Goal: Transaction & Acquisition: Purchase product/service

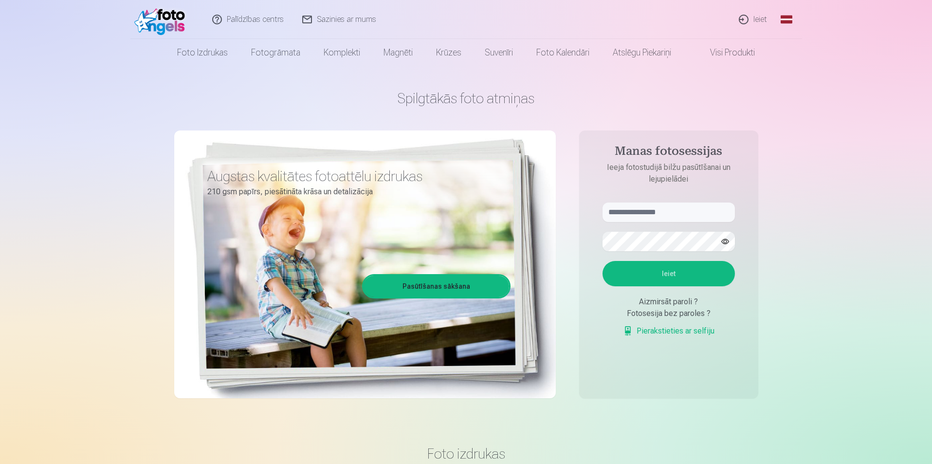
click at [757, 18] on link "Ieiet" at bounding box center [753, 19] width 47 height 39
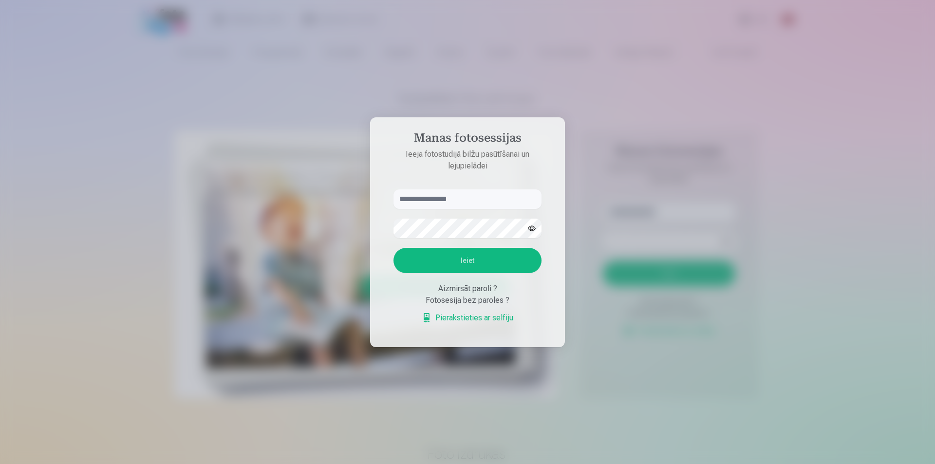
click at [433, 197] on input "text" at bounding box center [467, 198] width 148 height 19
type input "**********"
click at [393, 248] on button "Ieiet" at bounding box center [467, 260] width 148 height 25
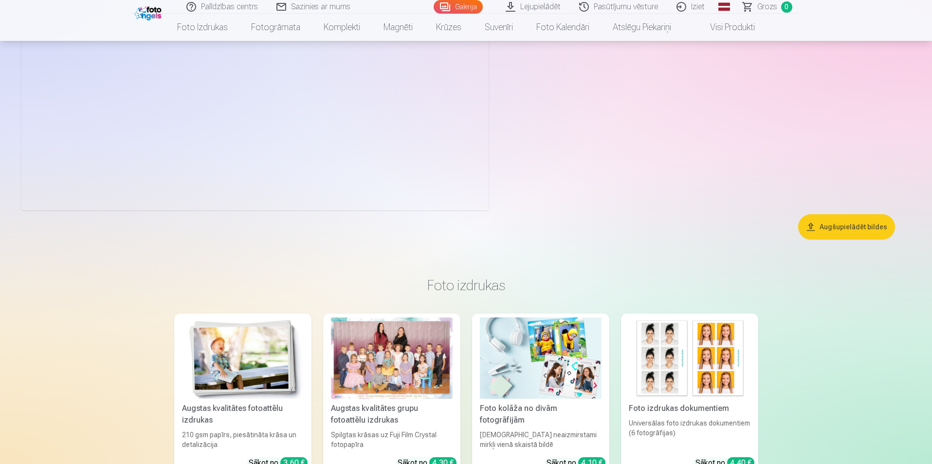
scroll to position [10222, 0]
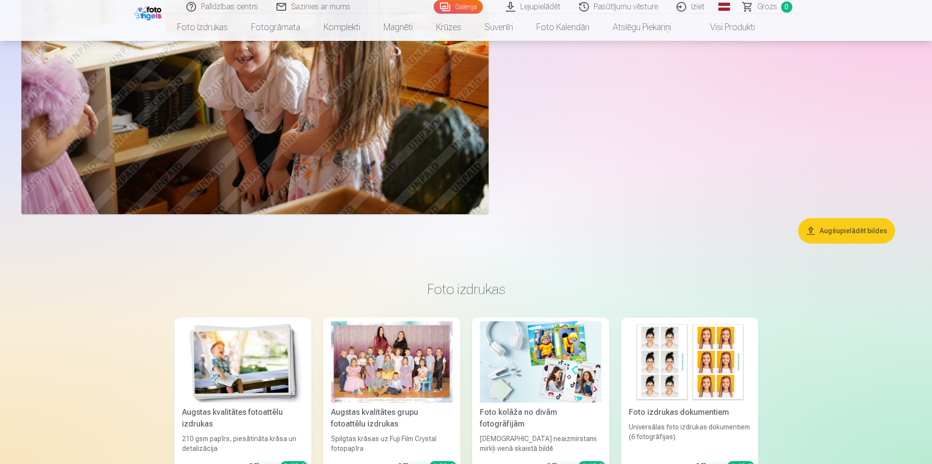
click at [879, 233] on button "Augšupielādēt bildes" at bounding box center [846, 230] width 97 height 25
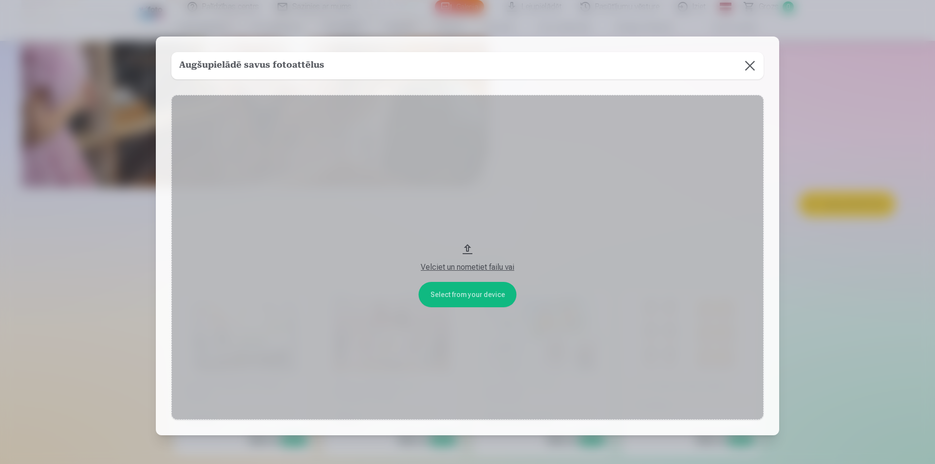
click at [746, 70] on button at bounding box center [749, 65] width 27 height 27
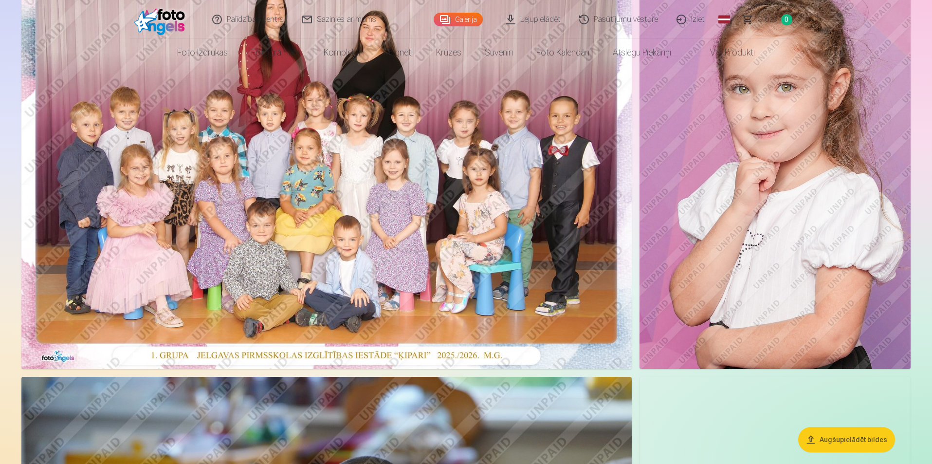
scroll to position [0, 0]
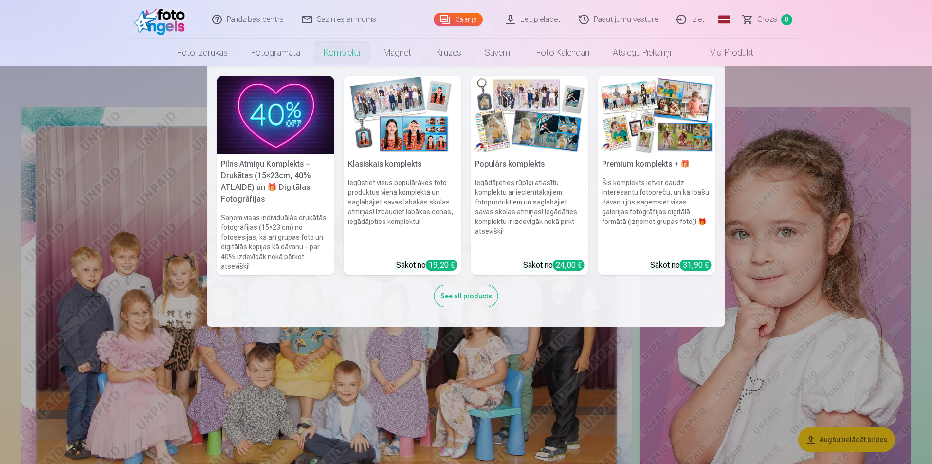
click at [337, 45] on link "Komplekti" at bounding box center [342, 52] width 60 height 27
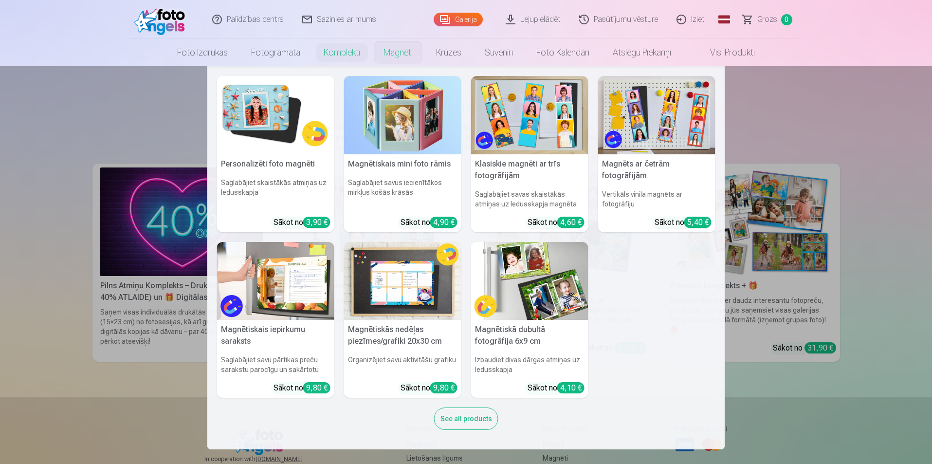
click at [377, 47] on link "Magnēti" at bounding box center [398, 52] width 53 height 27
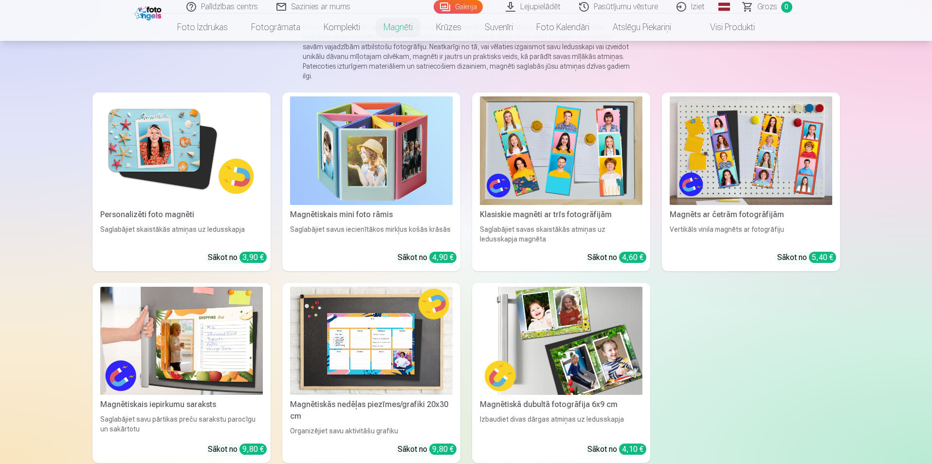
scroll to position [146, 0]
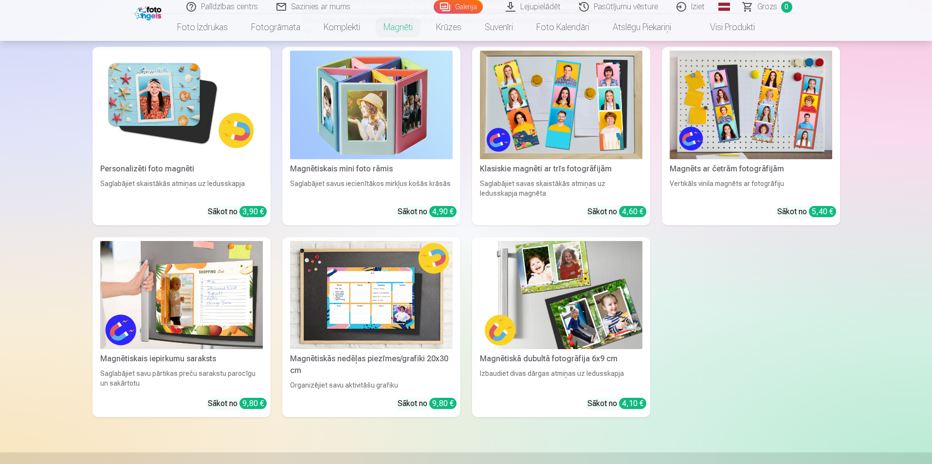
click at [184, 110] on img at bounding box center [181, 105] width 163 height 109
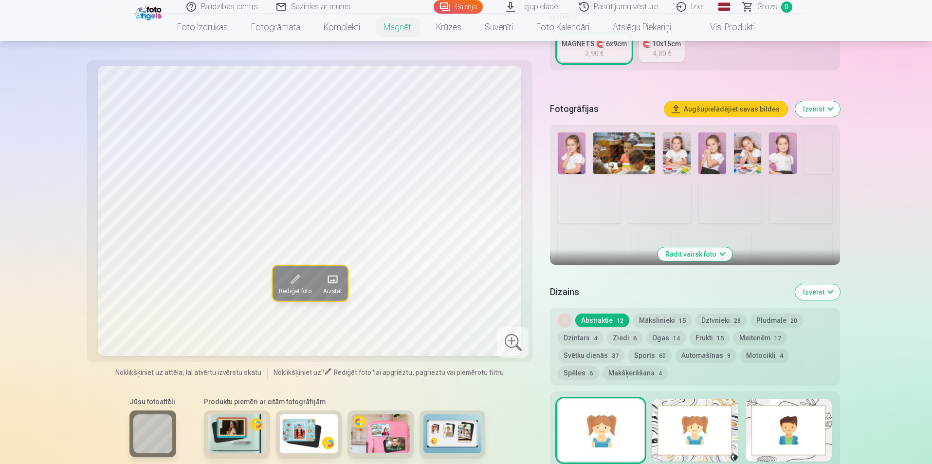
scroll to position [243, 0]
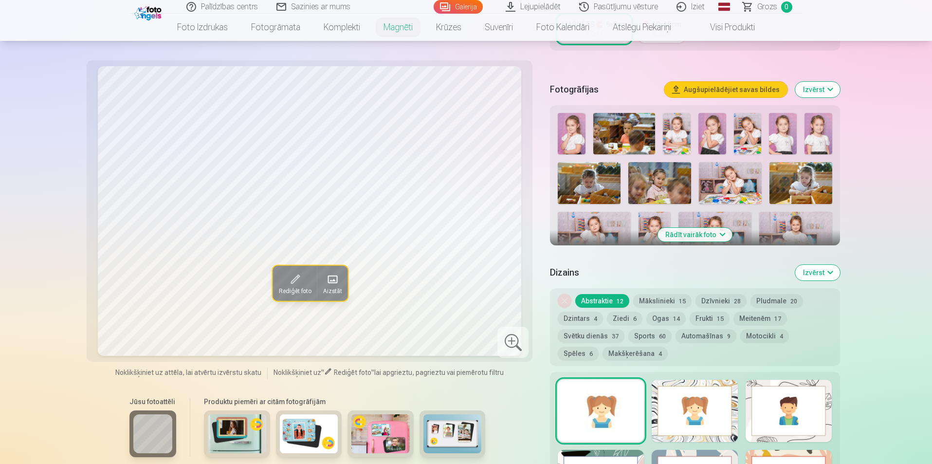
click at [703, 228] on button "Rādīt vairāk foto" at bounding box center [695, 235] width 74 height 14
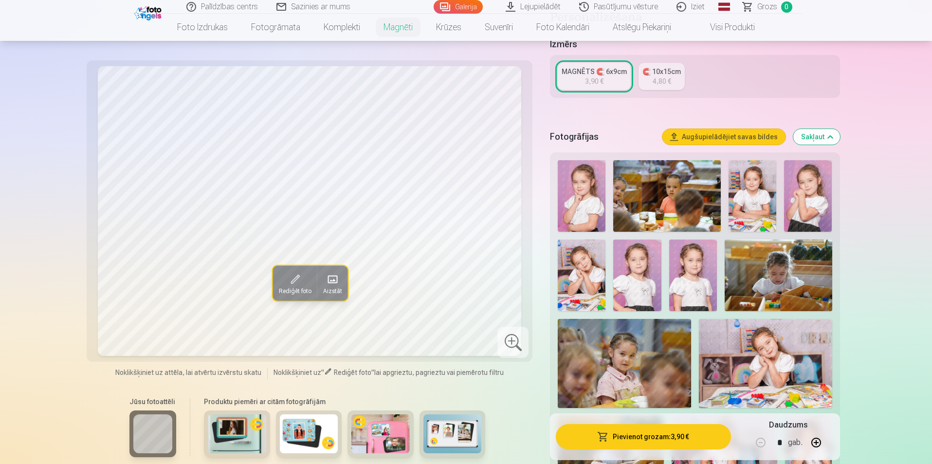
scroll to position [195, 0]
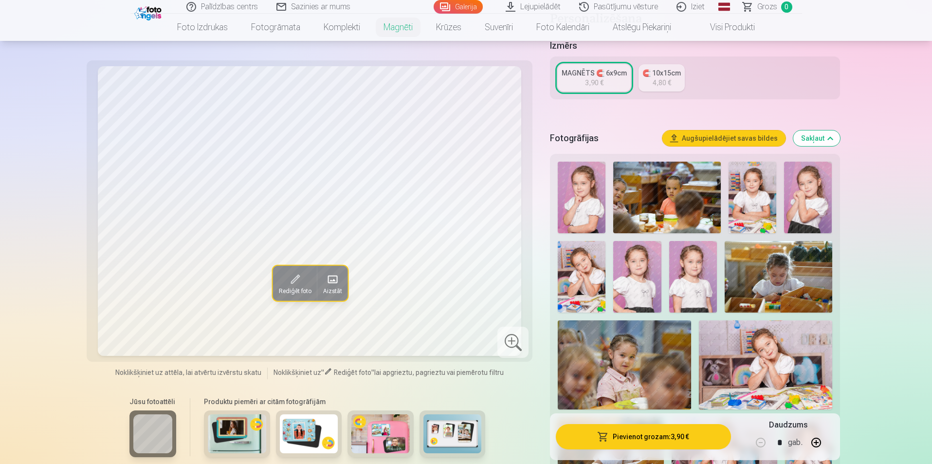
click at [600, 270] on img at bounding box center [582, 277] width 48 height 72
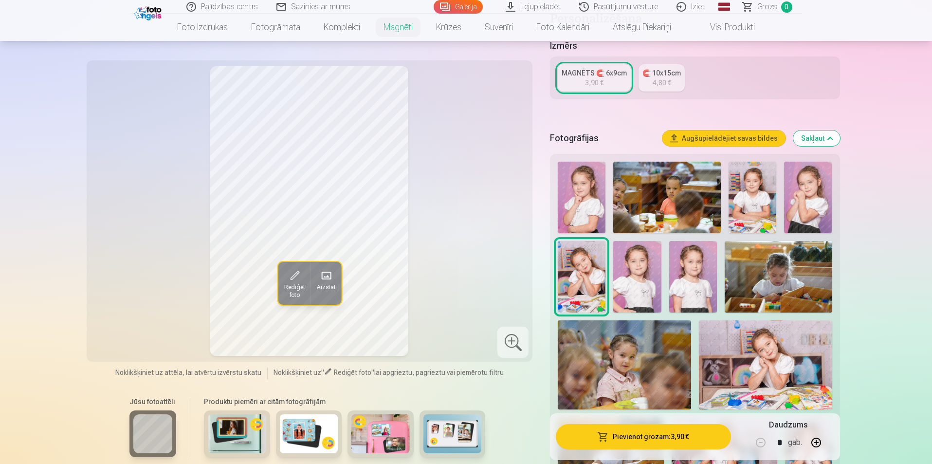
click at [777, 357] on img at bounding box center [765, 364] width 133 height 89
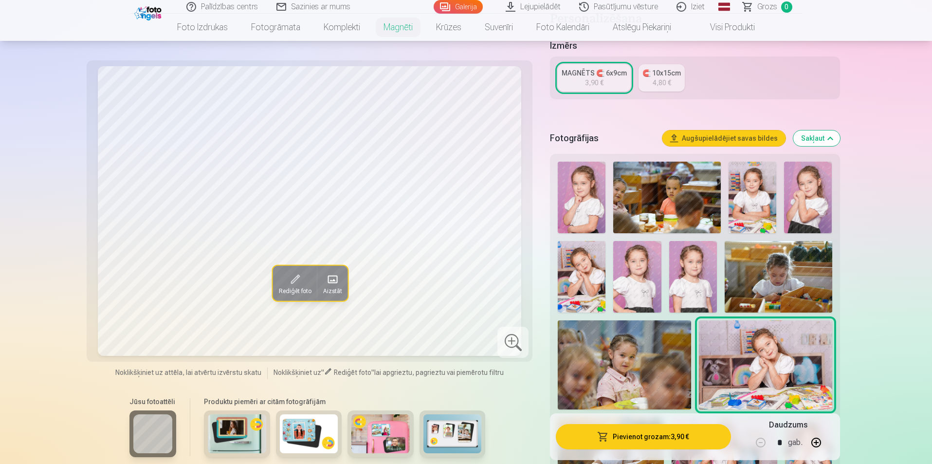
click at [585, 270] on img at bounding box center [582, 277] width 48 height 72
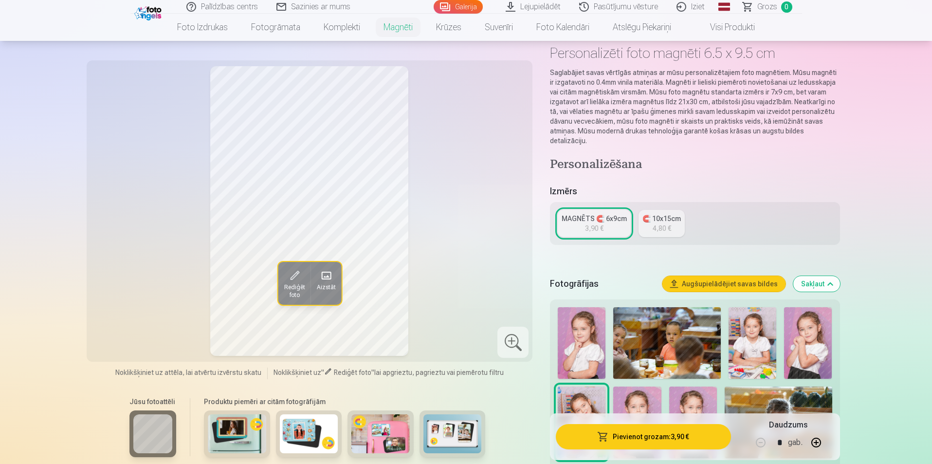
scroll to position [49, 0]
click at [596, 224] on div "3,90 €" at bounding box center [594, 229] width 18 height 10
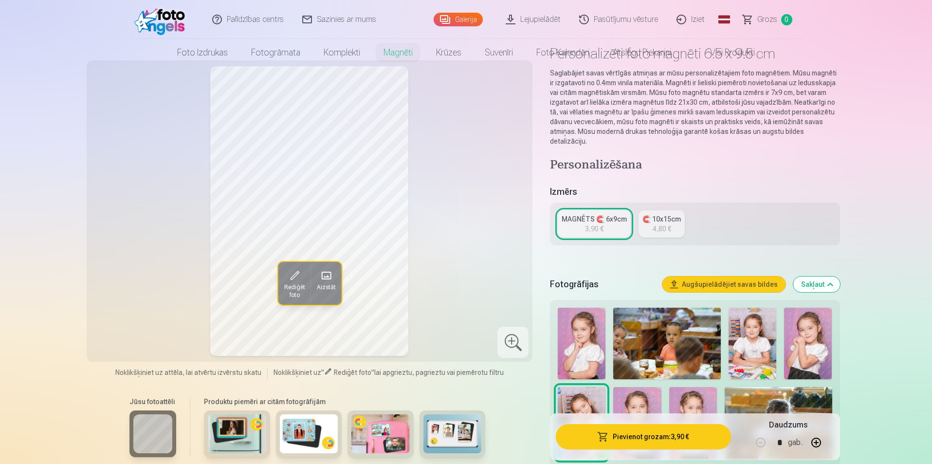
scroll to position [0, 0]
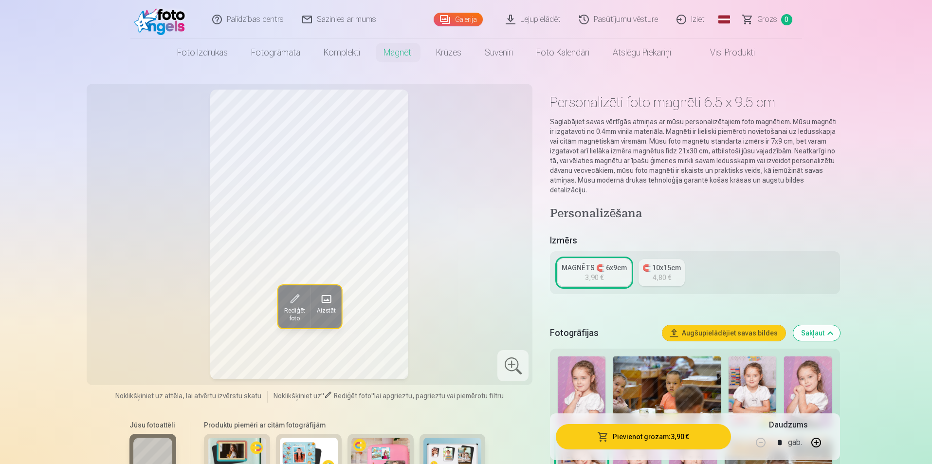
click at [806, 325] on button "Sakļaut" at bounding box center [816, 333] width 47 height 16
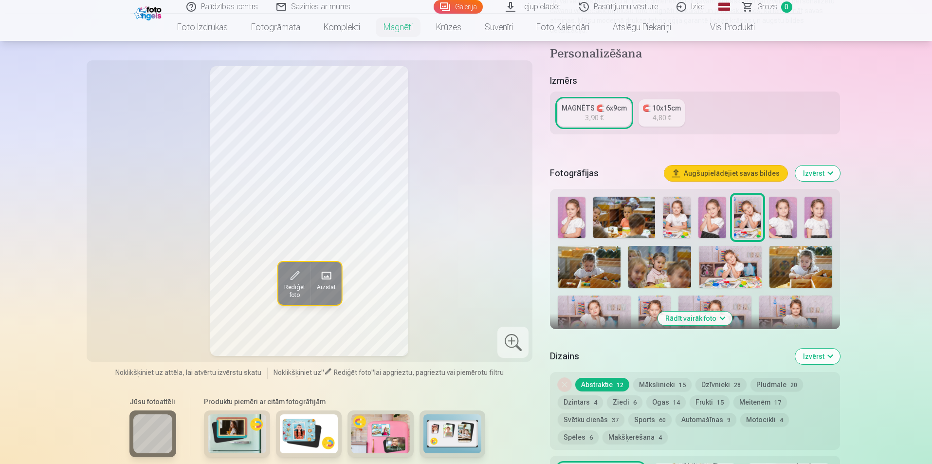
scroll to position [162, 0]
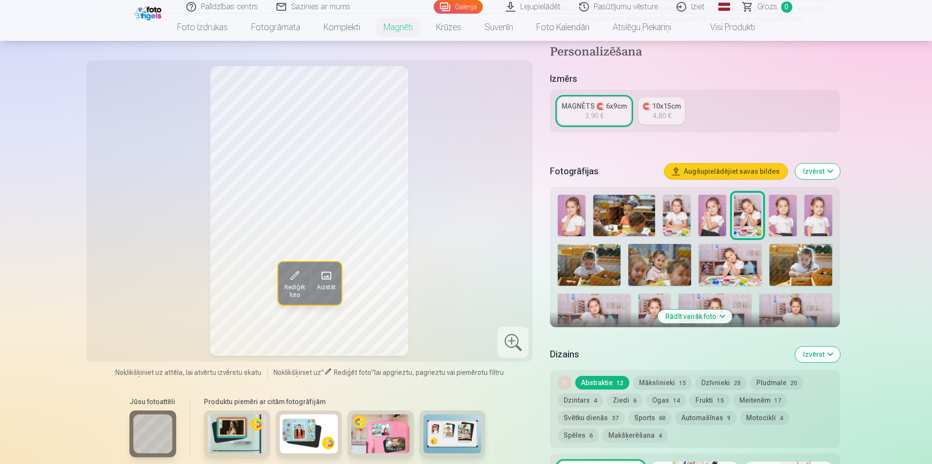
click at [826, 164] on button "Izvērst" at bounding box center [817, 172] width 45 height 16
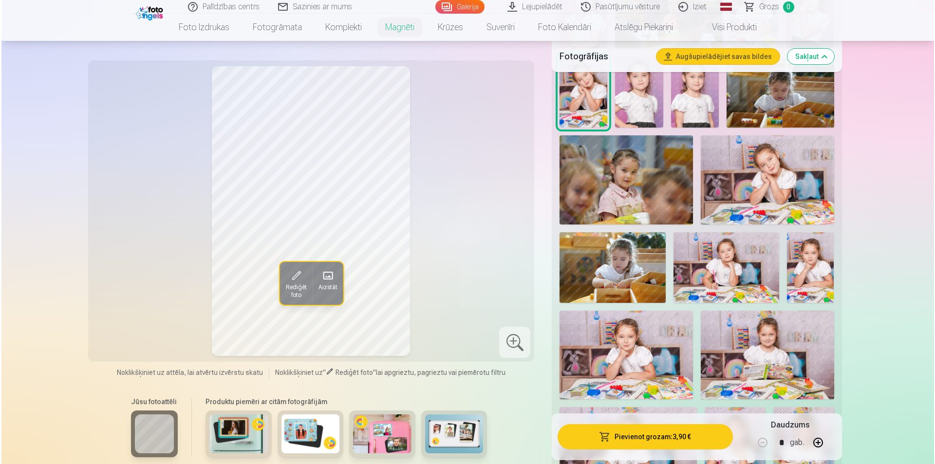
scroll to position [502, 0]
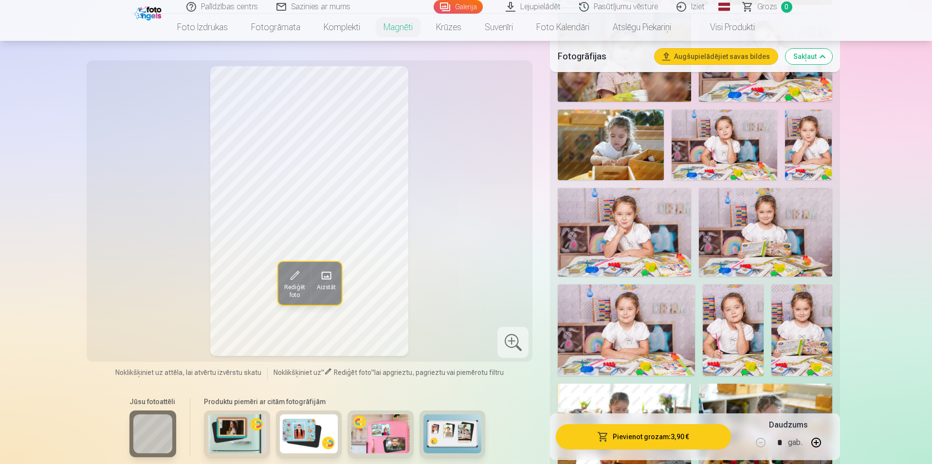
click at [631, 433] on button "Pievienot grozam : 3,90 €" at bounding box center [643, 436] width 175 height 25
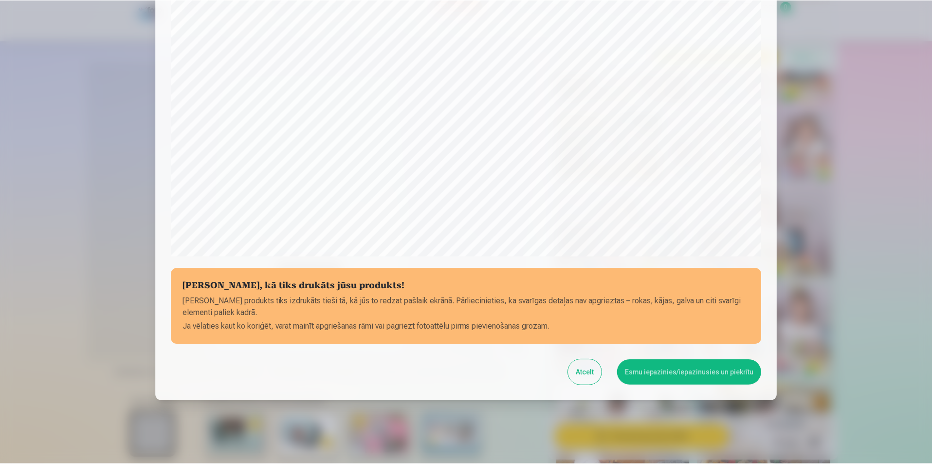
scroll to position [237, 0]
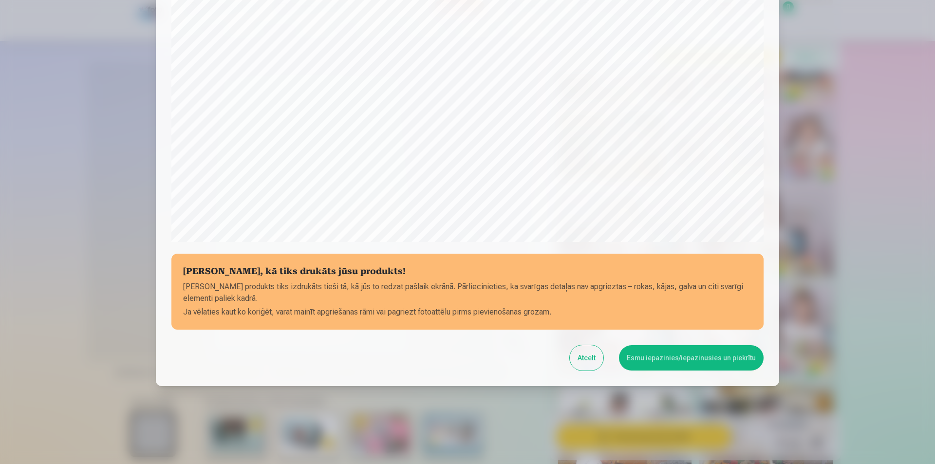
click at [677, 356] on button "Esmu iepazinies/iepazinusies un piekrītu" at bounding box center [691, 357] width 145 height 25
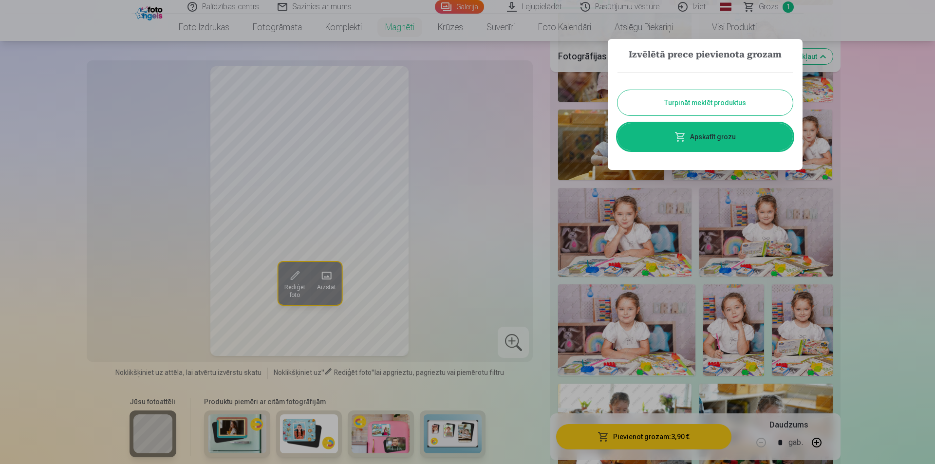
click at [721, 103] on button "Turpināt meklēt produktus" at bounding box center [704, 102] width 175 height 25
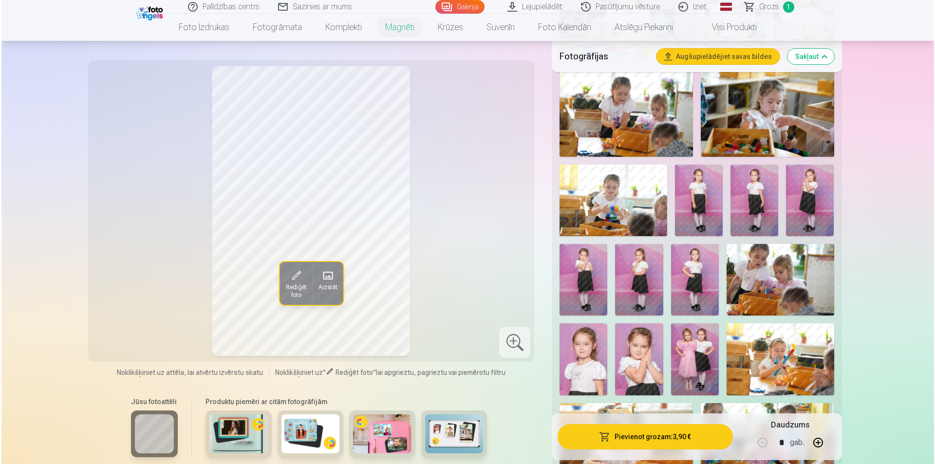
scroll to position [794, 0]
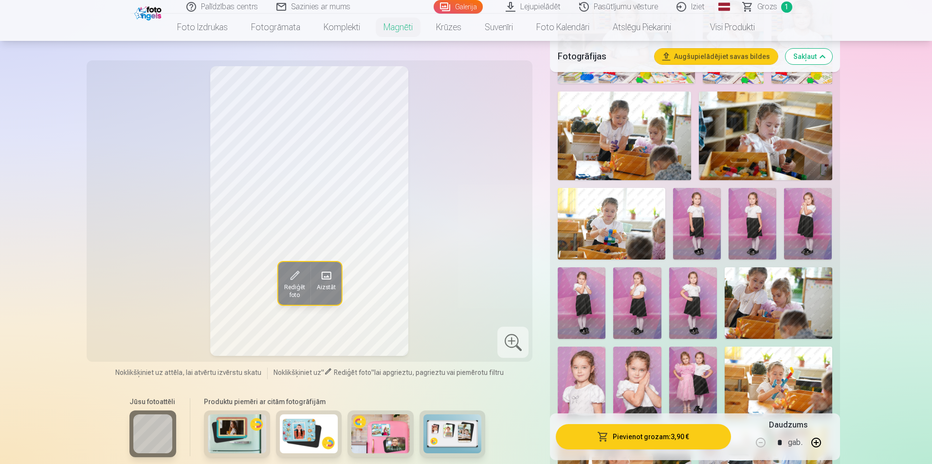
click at [648, 384] on img at bounding box center [637, 383] width 48 height 72
click at [818, 443] on button "button" at bounding box center [816, 442] width 23 height 23
type input "*"
click at [662, 439] on button "Pievienot grozam : 7,80 €" at bounding box center [643, 436] width 175 height 25
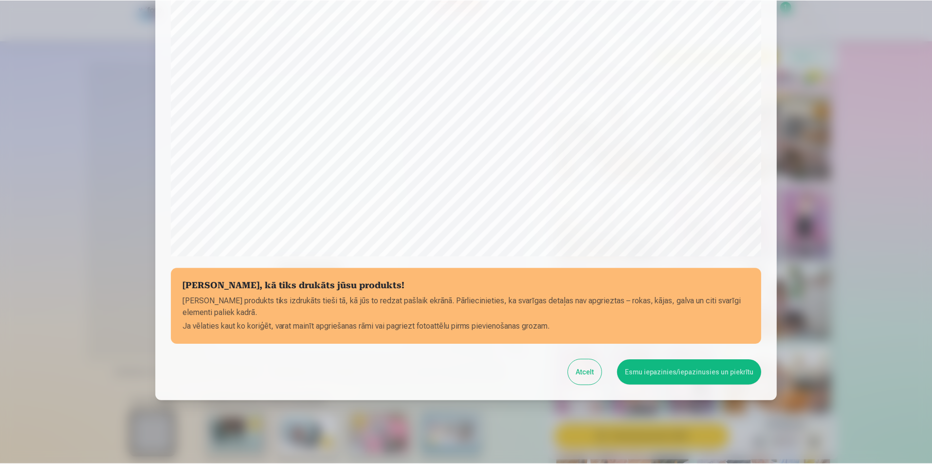
scroll to position [237, 0]
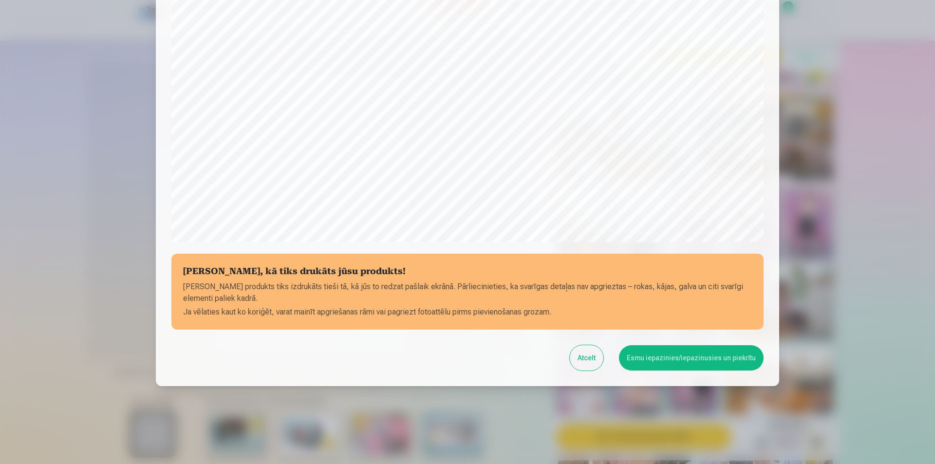
click at [671, 357] on button "Esmu iepazinies/iepazinusies un piekrītu" at bounding box center [691, 357] width 145 height 25
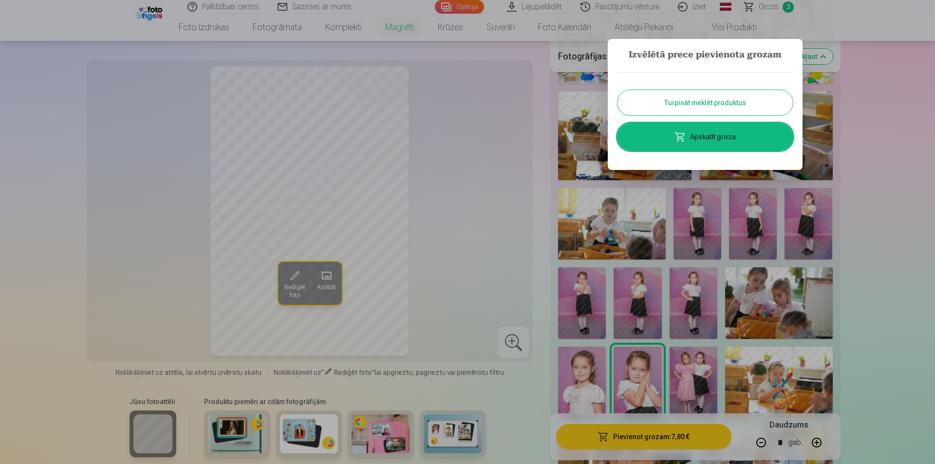
click at [898, 221] on div at bounding box center [467, 232] width 935 height 464
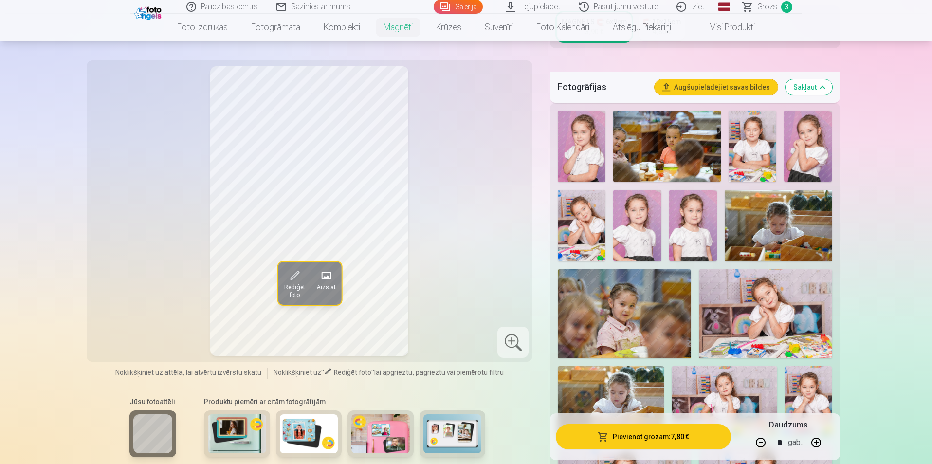
scroll to position [113, 0]
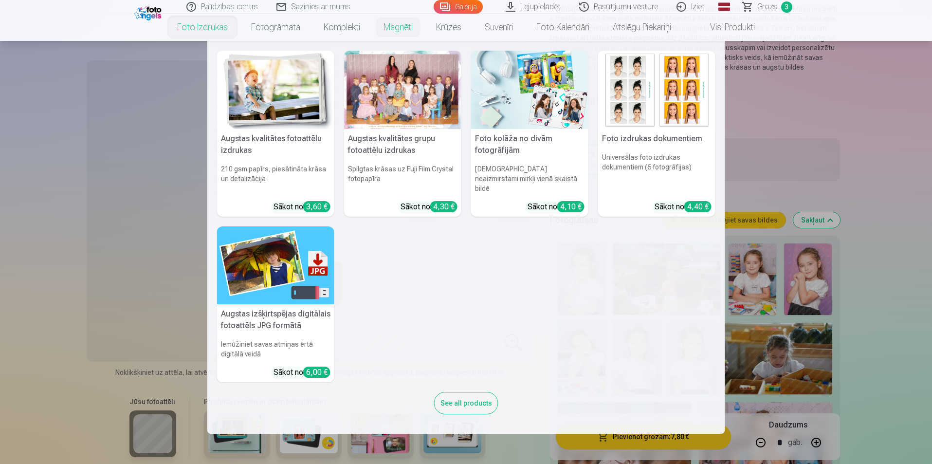
click at [214, 28] on link "Foto izdrukas" at bounding box center [203, 27] width 74 height 27
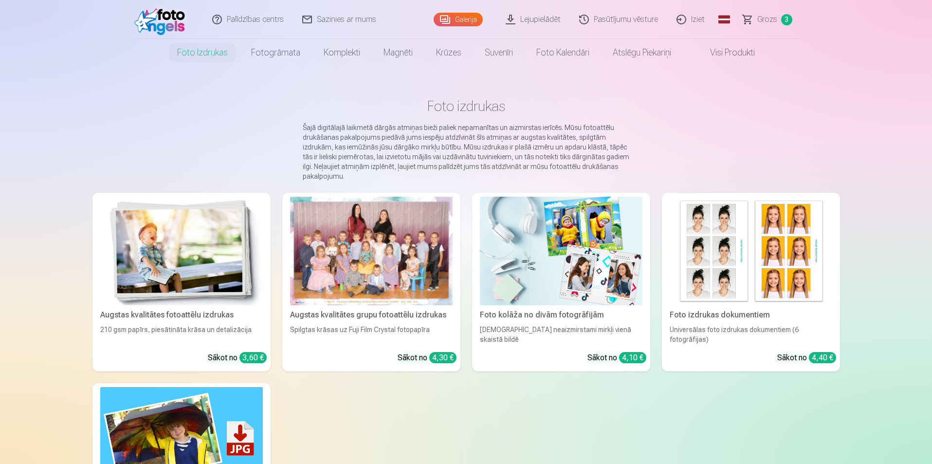
click at [360, 256] on div at bounding box center [371, 251] width 163 height 109
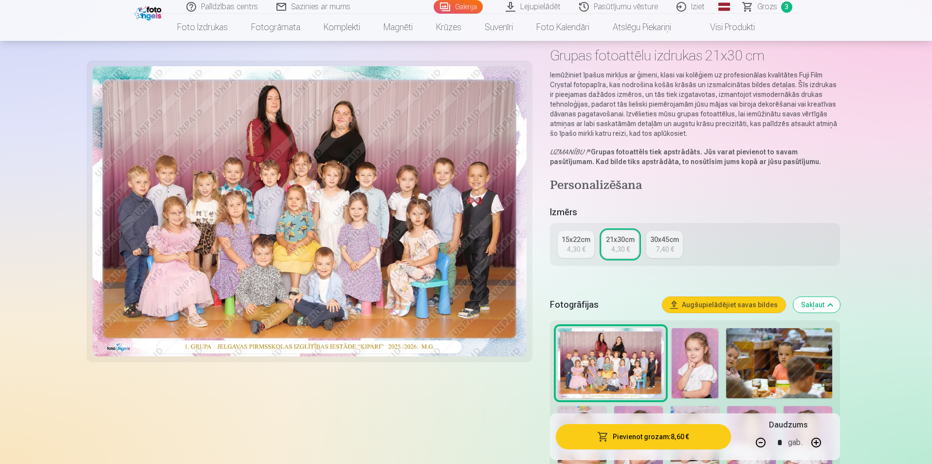
scroll to position [97, 0]
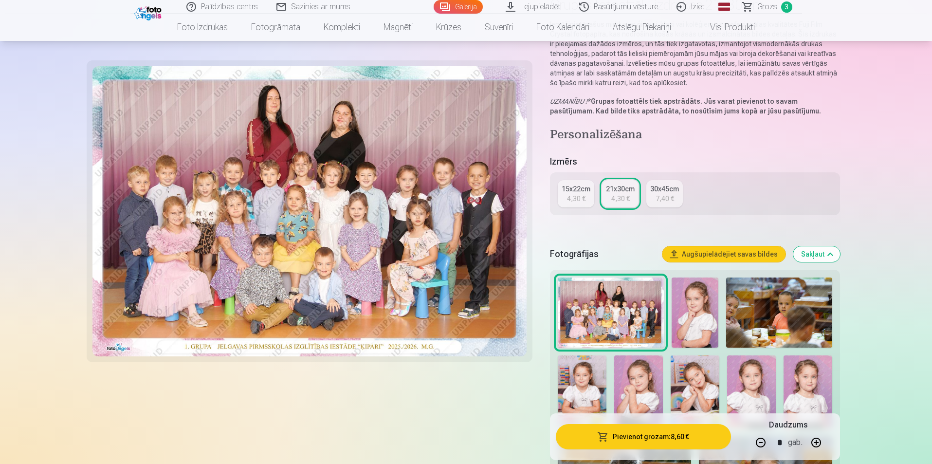
click at [759, 443] on button "button" at bounding box center [760, 442] width 23 height 23
type input "*"
click at [626, 437] on button "Pievienot grozam : 4,30 €" at bounding box center [643, 436] width 175 height 25
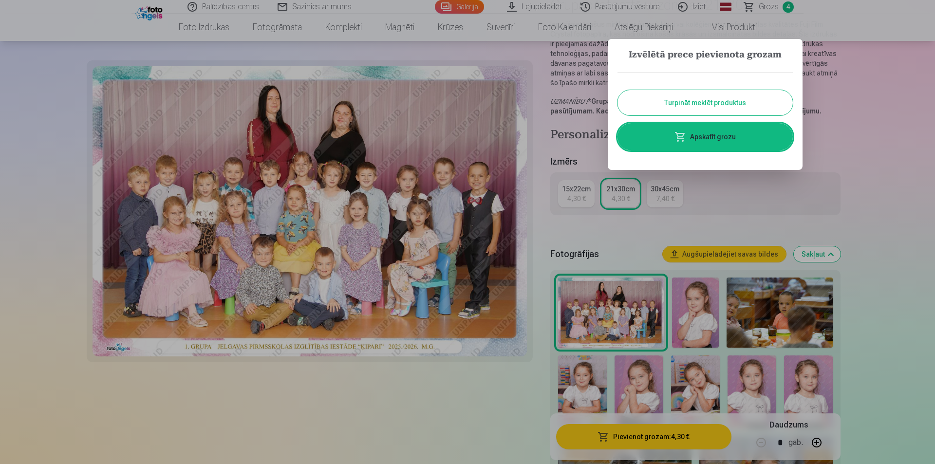
click at [838, 119] on div at bounding box center [467, 232] width 935 height 464
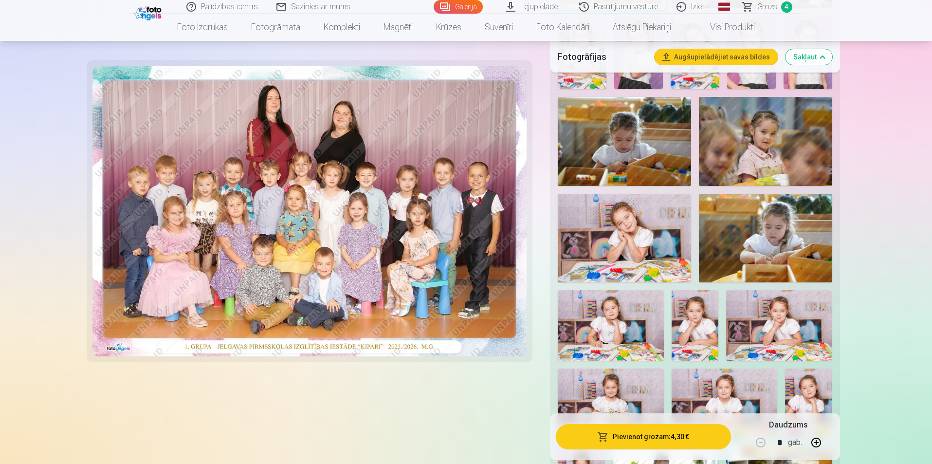
scroll to position [341, 0]
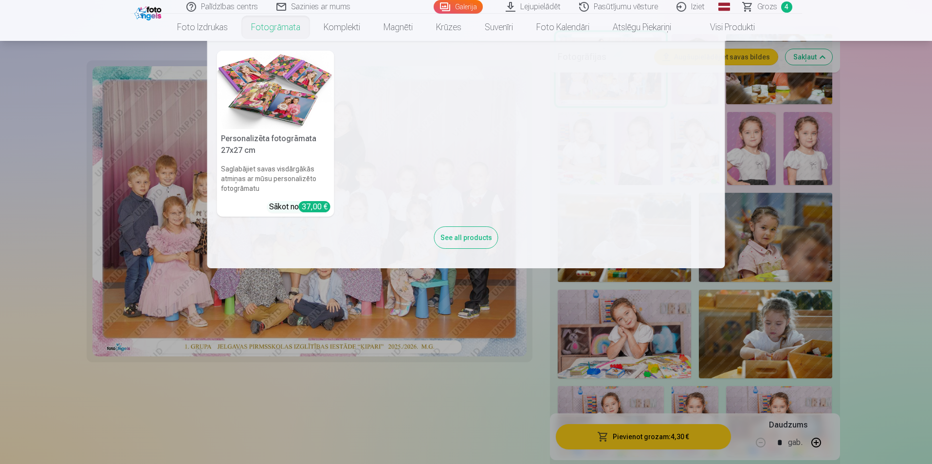
click at [899, 207] on nav "Personalizēta fotogrāmata 27x27 cm Saglabājiet savas visdārgākās atmiņas ar mūs…" at bounding box center [466, 154] width 932 height 227
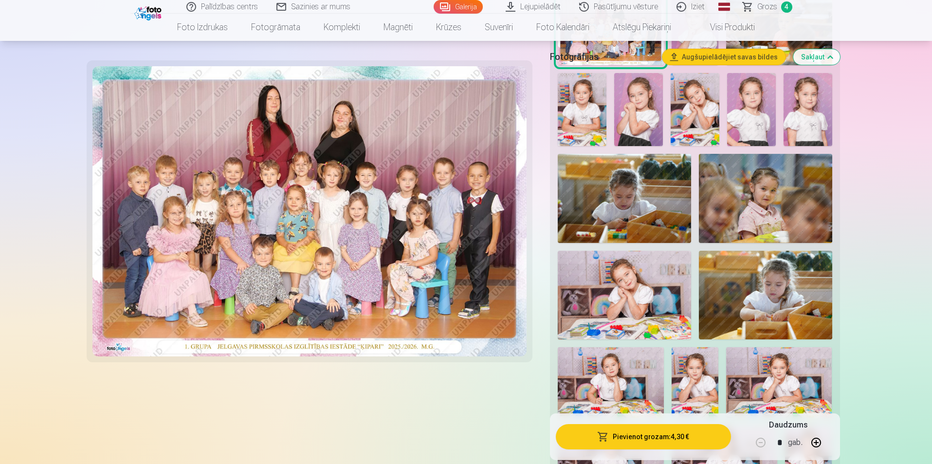
scroll to position [389, 0]
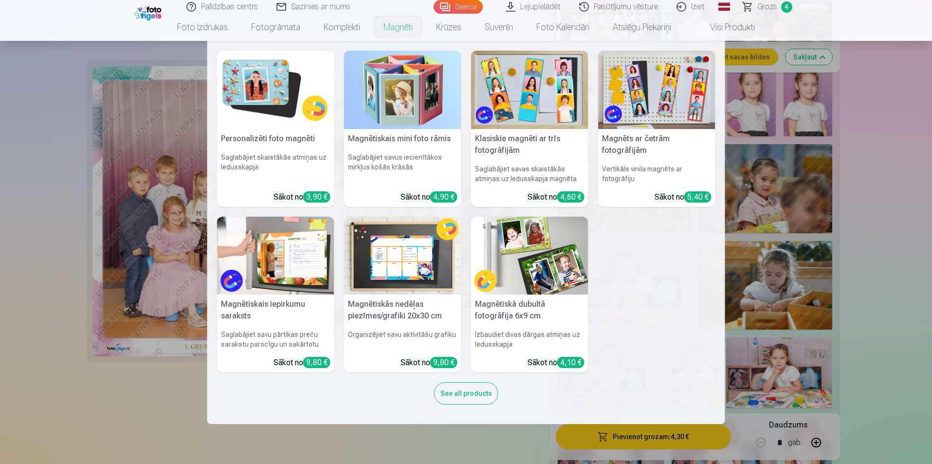
click at [519, 269] on img at bounding box center [529, 256] width 117 height 78
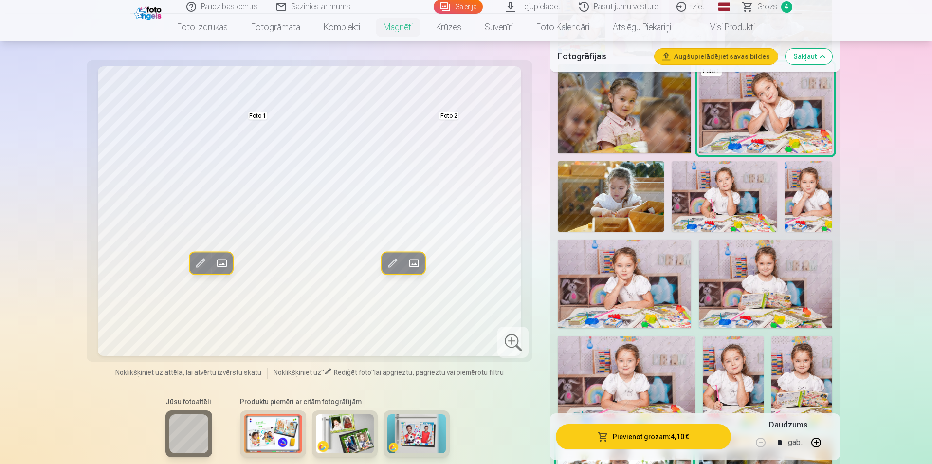
scroll to position [584, 0]
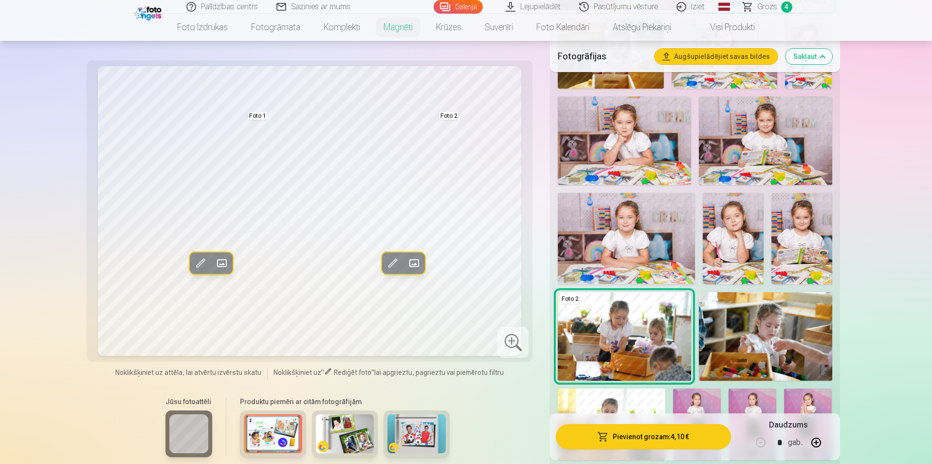
click at [392, 268] on span at bounding box center [393, 264] width 16 height 16
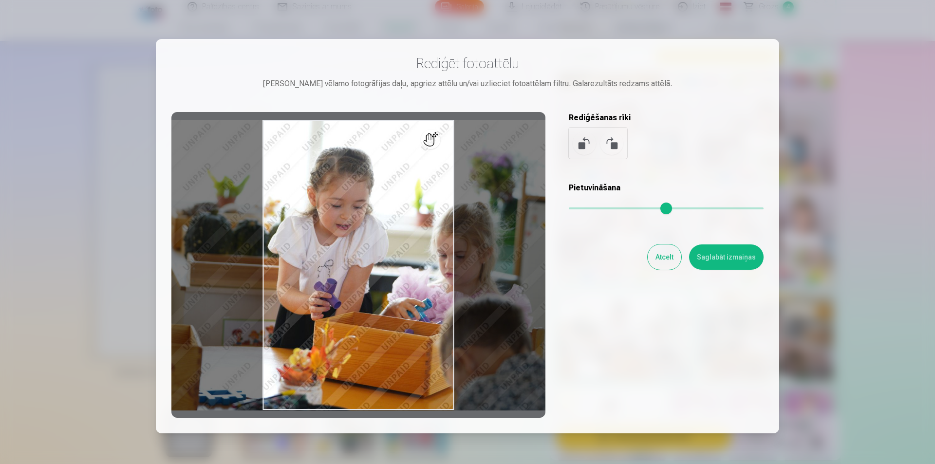
click at [495, 334] on div at bounding box center [358, 265] width 374 height 306
click at [660, 253] on button "Atcelt" at bounding box center [664, 256] width 34 height 25
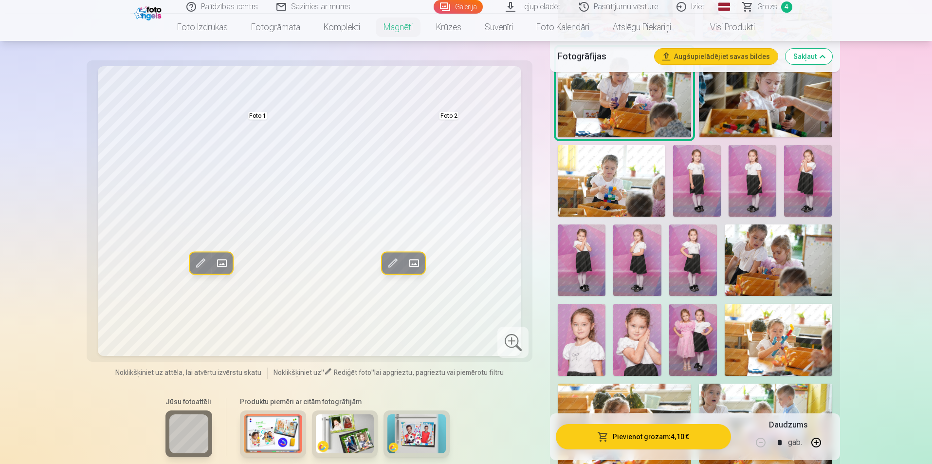
scroll to position [876, 0]
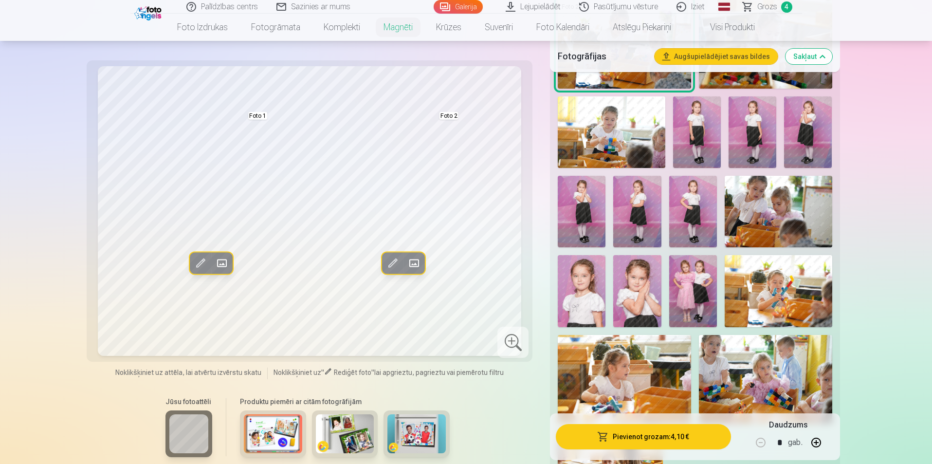
click at [281, 433] on img at bounding box center [273, 433] width 58 height 39
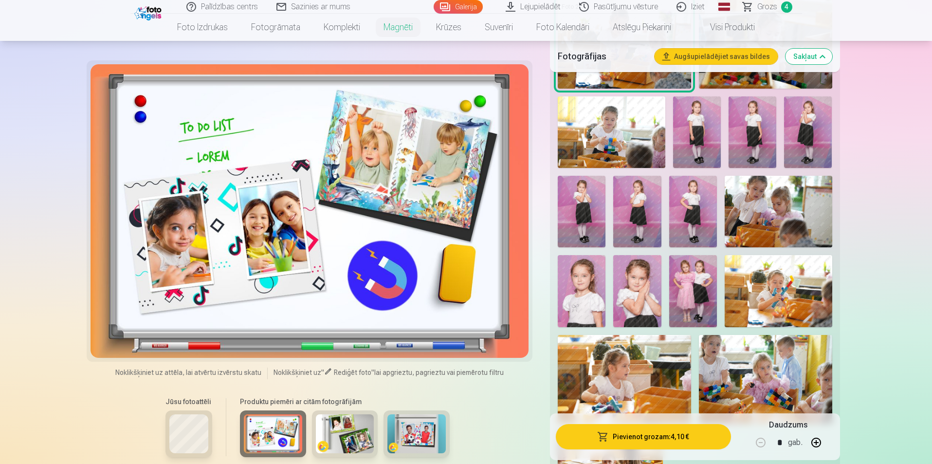
click at [360, 439] on img at bounding box center [345, 433] width 58 height 39
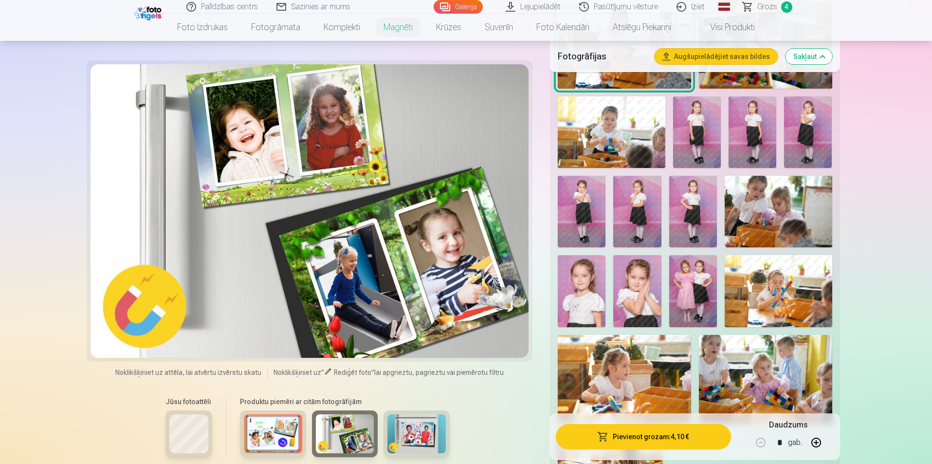
click at [436, 434] on img at bounding box center [416, 433] width 58 height 39
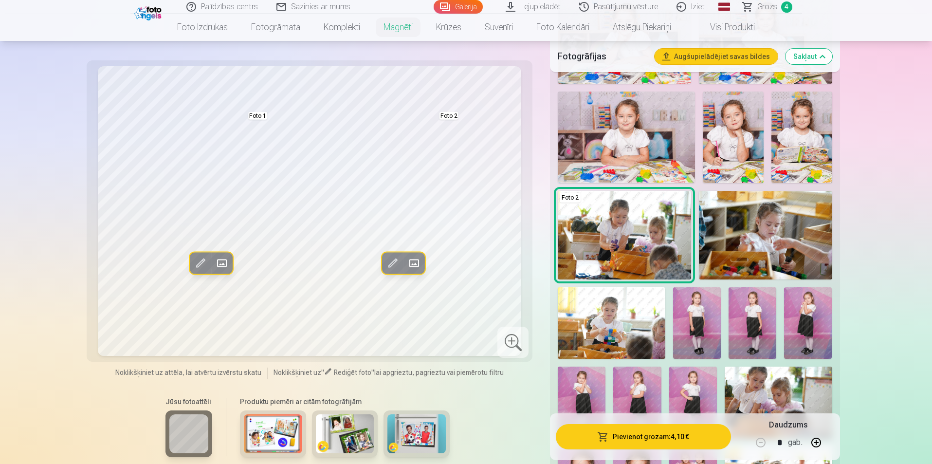
scroll to position [681, 0]
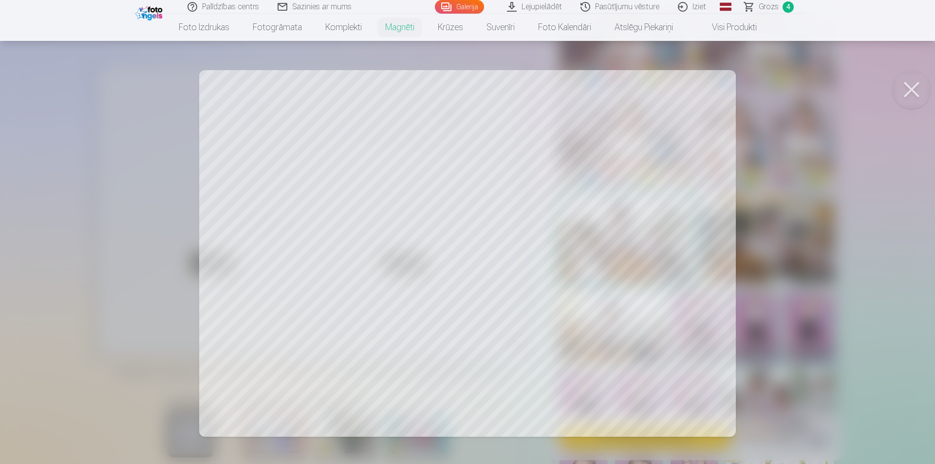
click at [444, 423] on div at bounding box center [467, 232] width 935 height 464
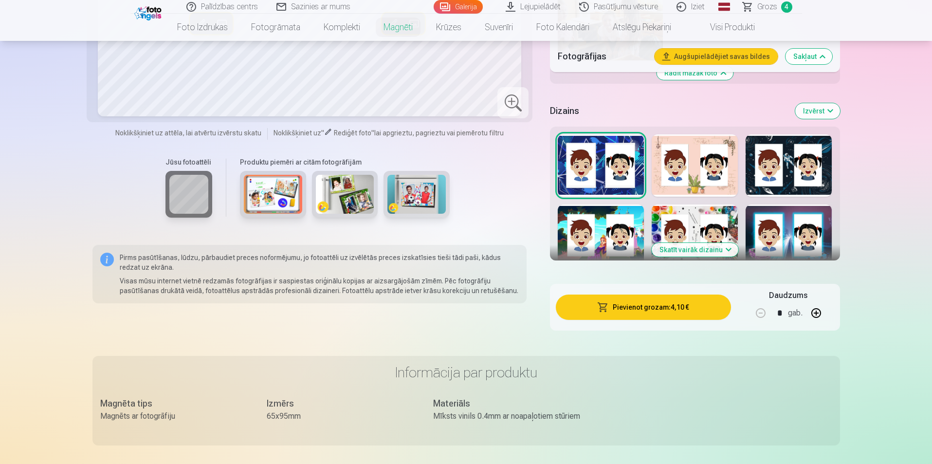
scroll to position [1314, 0]
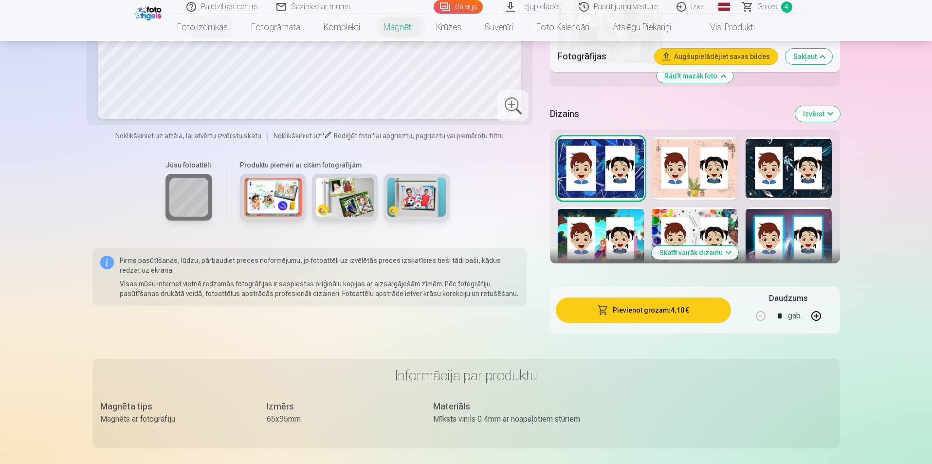
click at [686, 246] on button "Skatīt vairāk dizainu" at bounding box center [695, 253] width 87 height 14
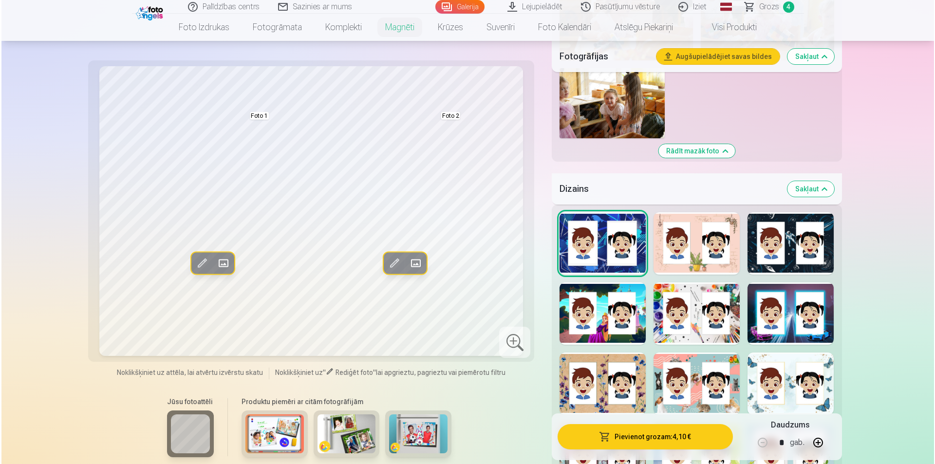
scroll to position [1363, 0]
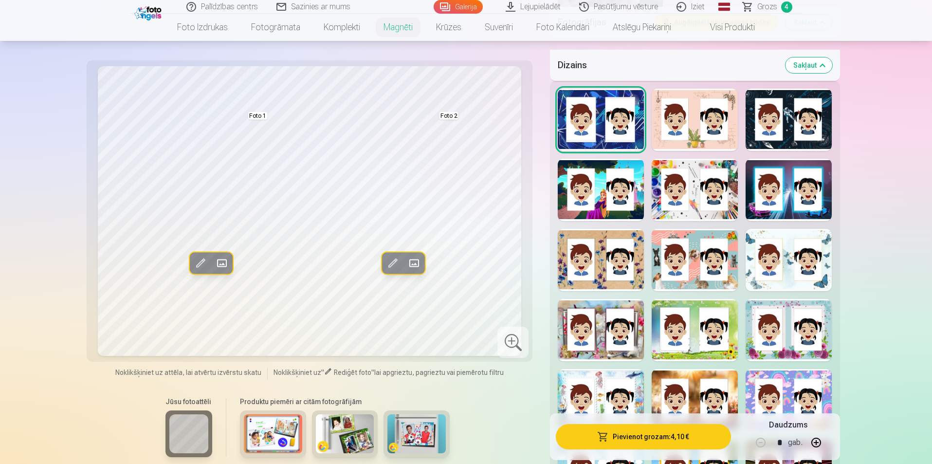
click at [795, 277] on div at bounding box center [789, 260] width 86 height 62
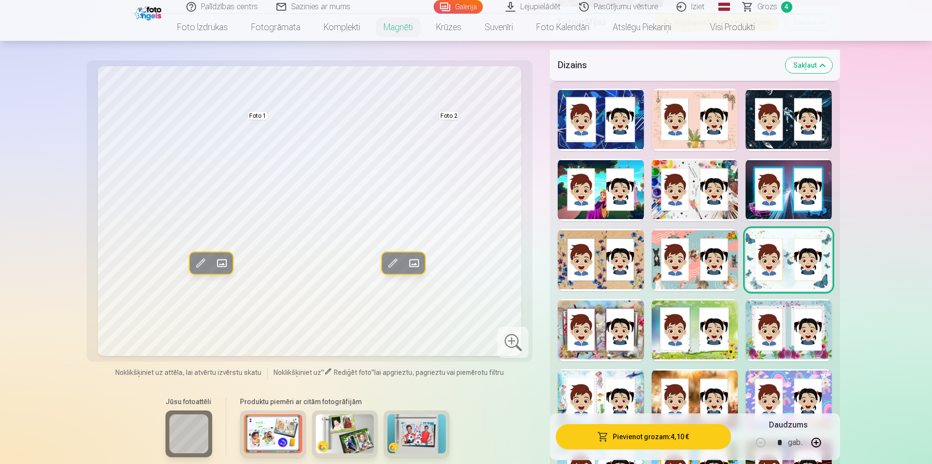
click at [415, 261] on span at bounding box center [414, 264] width 16 height 16
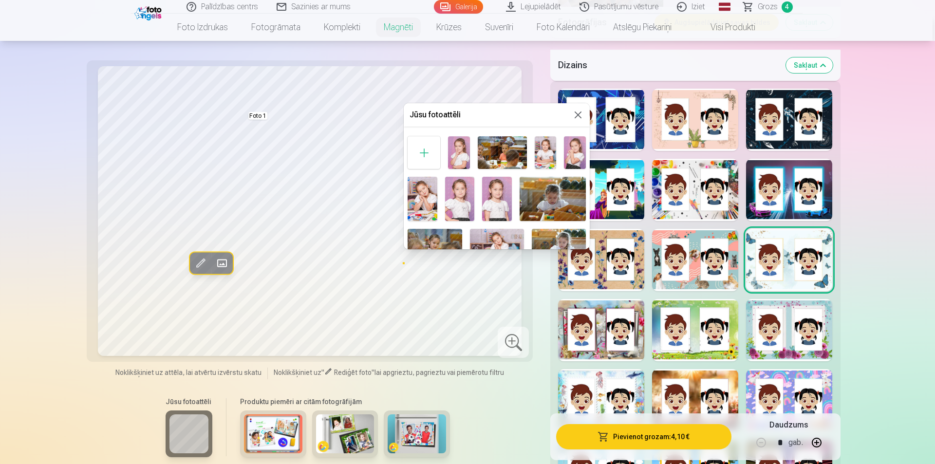
click at [577, 115] on button at bounding box center [578, 115] width 12 height 12
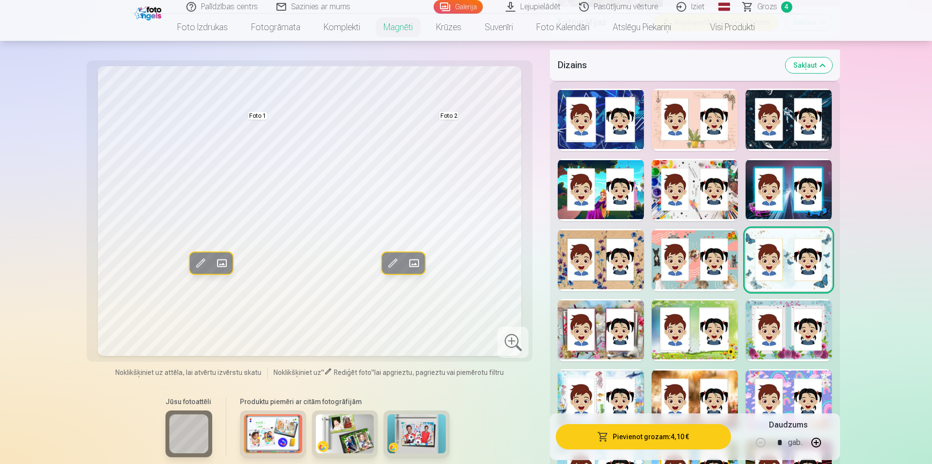
click at [397, 261] on span at bounding box center [393, 264] width 16 height 16
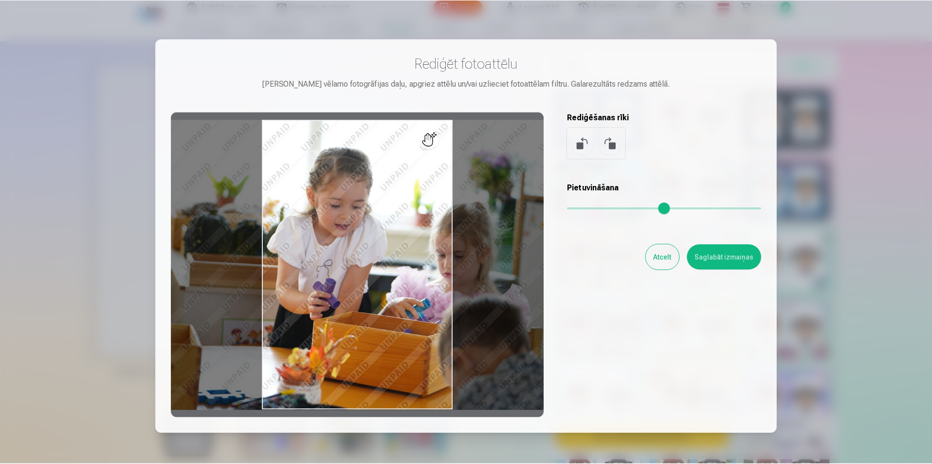
scroll to position [49, 0]
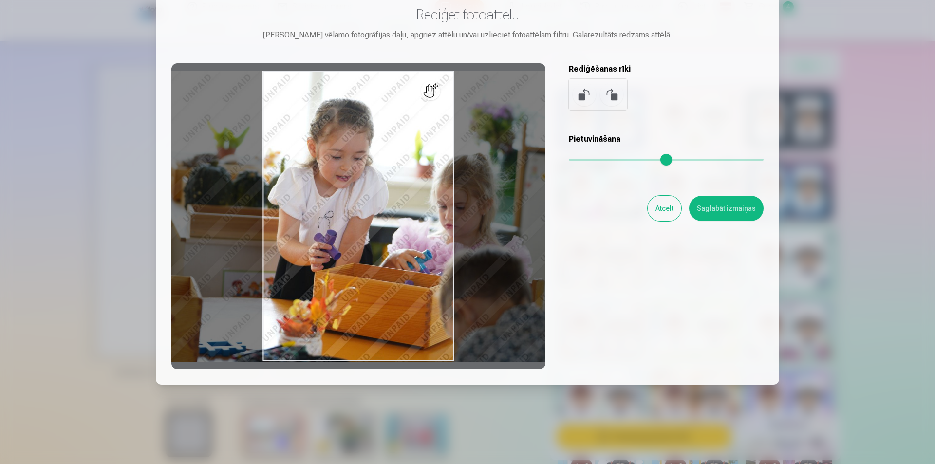
click at [663, 208] on button "Atcelt" at bounding box center [664, 208] width 34 height 25
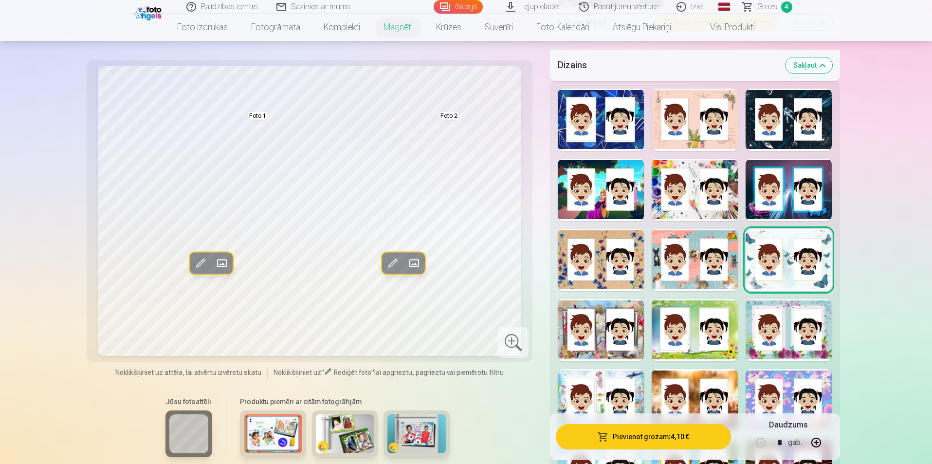
click at [600, 341] on div at bounding box center [601, 330] width 86 height 62
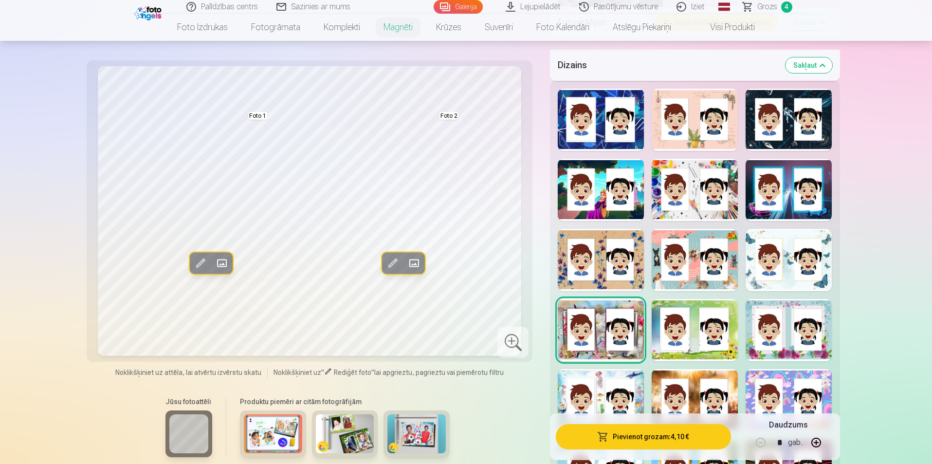
click at [604, 385] on div at bounding box center [601, 400] width 86 height 62
click at [732, 267] on div at bounding box center [695, 260] width 86 height 62
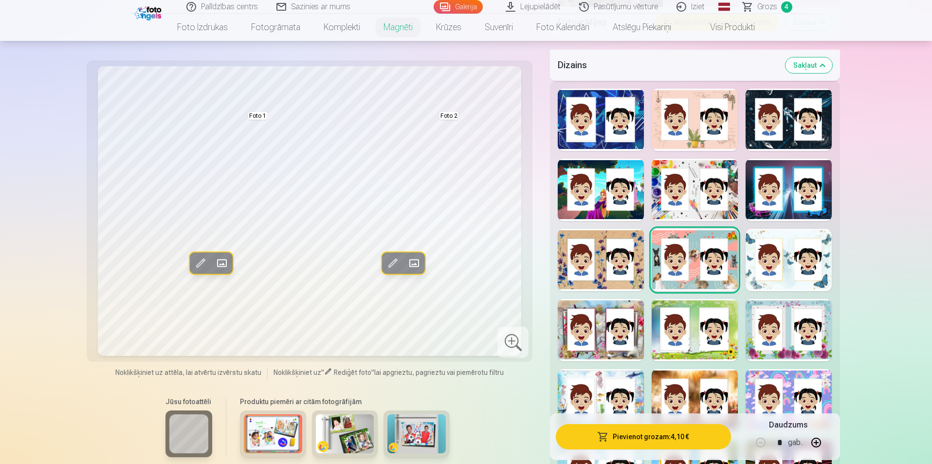
click at [725, 305] on div at bounding box center [695, 330] width 86 height 62
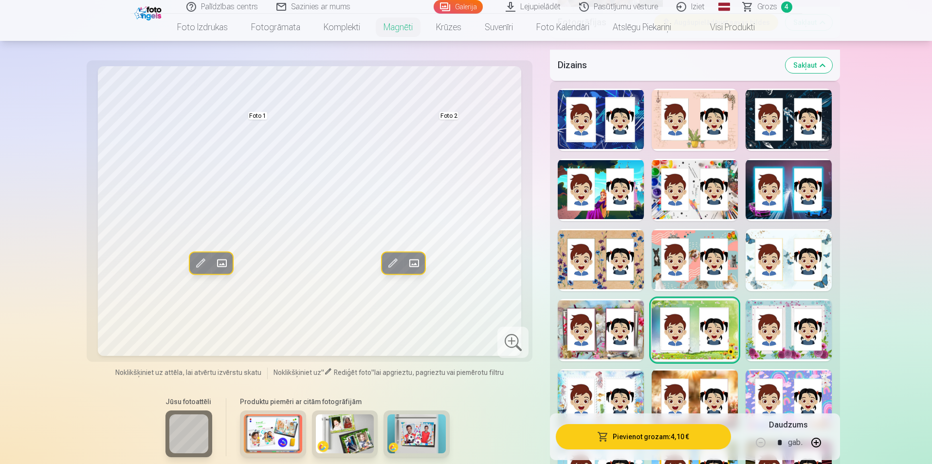
click at [707, 377] on div at bounding box center [695, 400] width 86 height 62
click at [809, 385] on div at bounding box center [789, 400] width 86 height 62
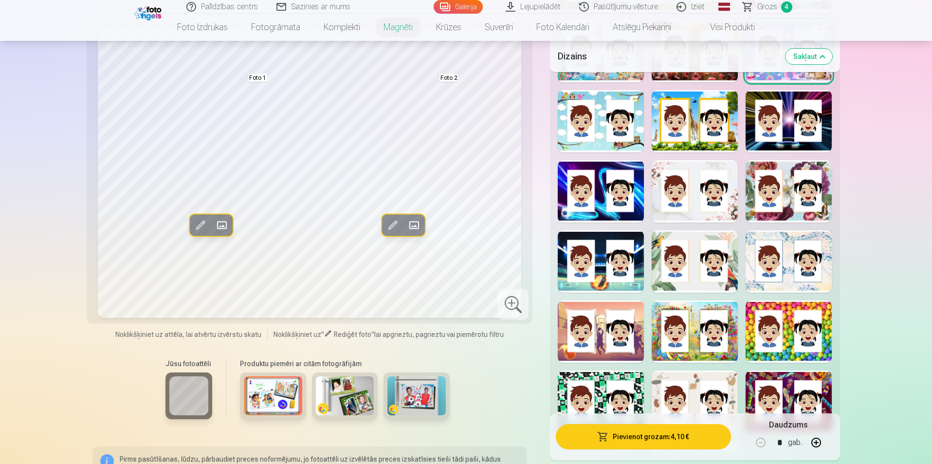
scroll to position [1752, 0]
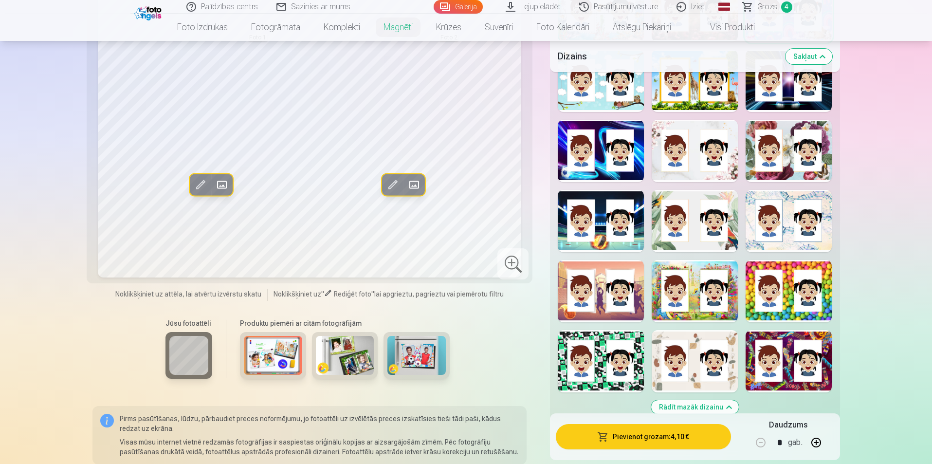
click at [699, 377] on div at bounding box center [695, 361] width 86 height 62
click at [699, 236] on div at bounding box center [695, 221] width 86 height 62
click at [783, 237] on div at bounding box center [789, 221] width 86 height 62
click at [681, 361] on div at bounding box center [695, 361] width 86 height 62
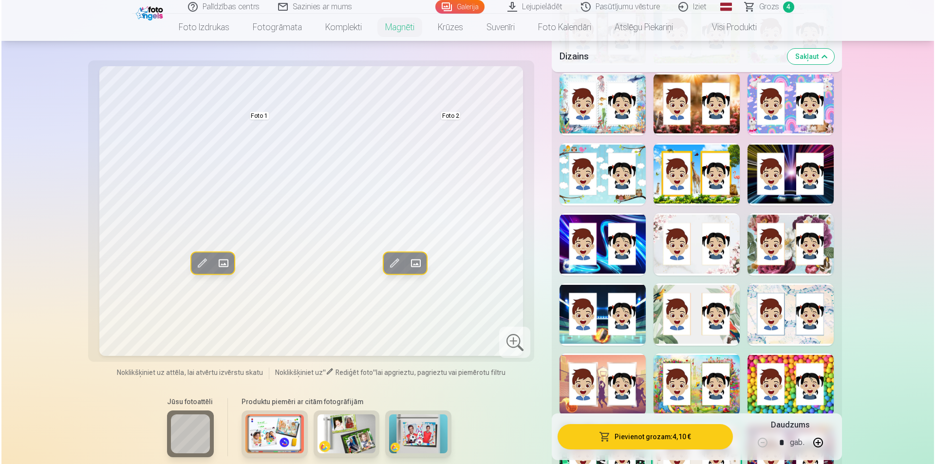
scroll to position [1606, 0]
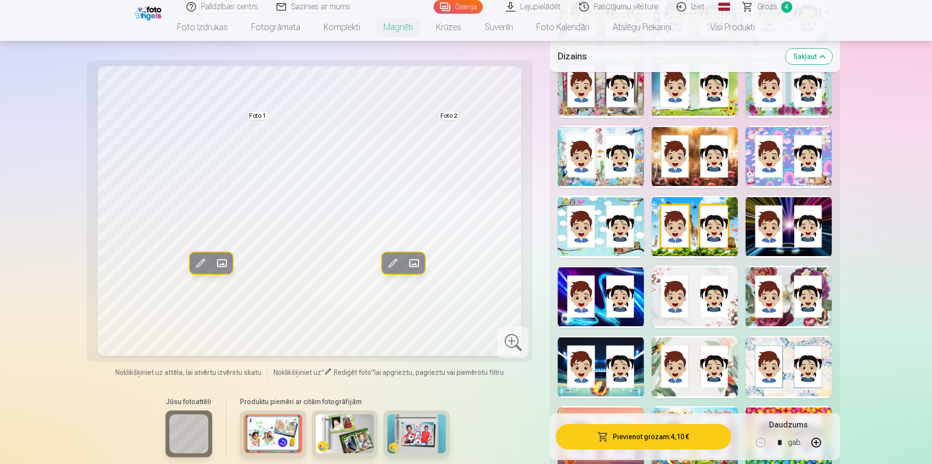
click at [416, 264] on span at bounding box center [414, 264] width 16 height 16
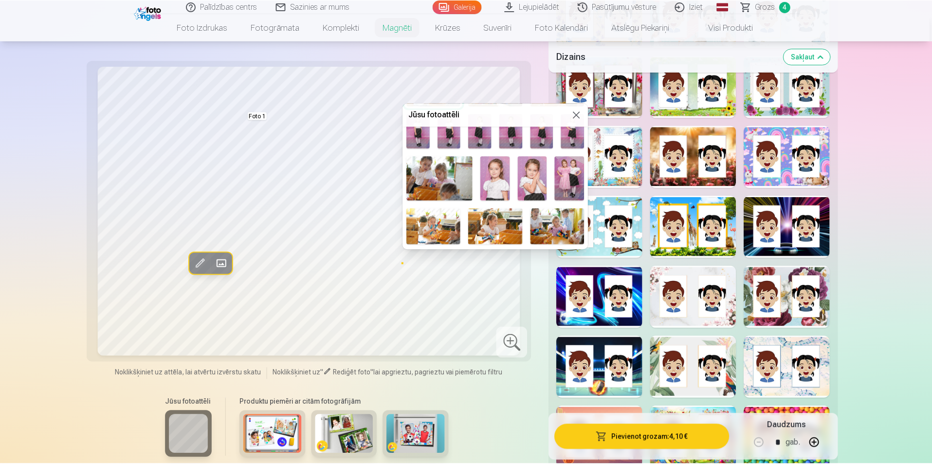
scroll to position [282, 0]
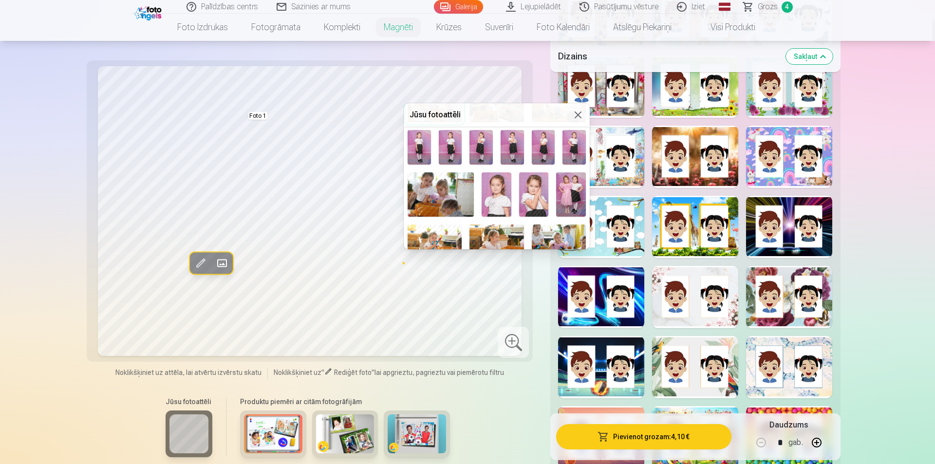
click at [571, 197] on img at bounding box center [571, 194] width 30 height 44
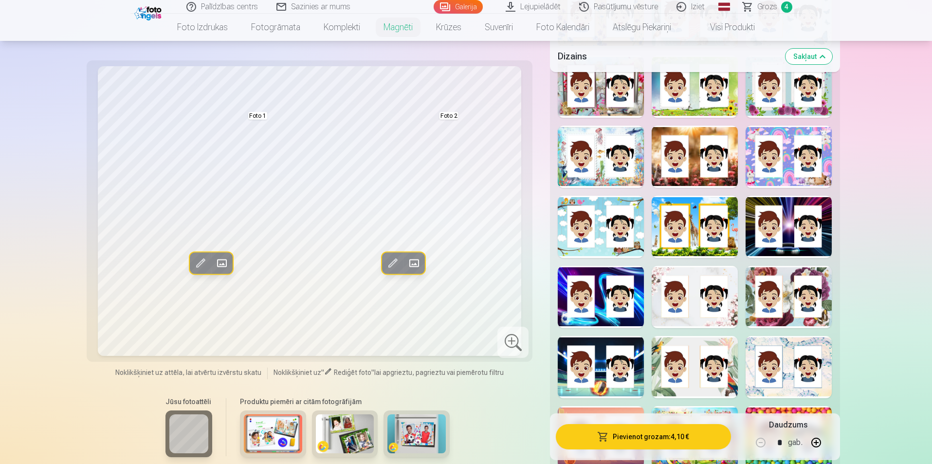
click at [224, 263] on span at bounding box center [222, 264] width 16 height 16
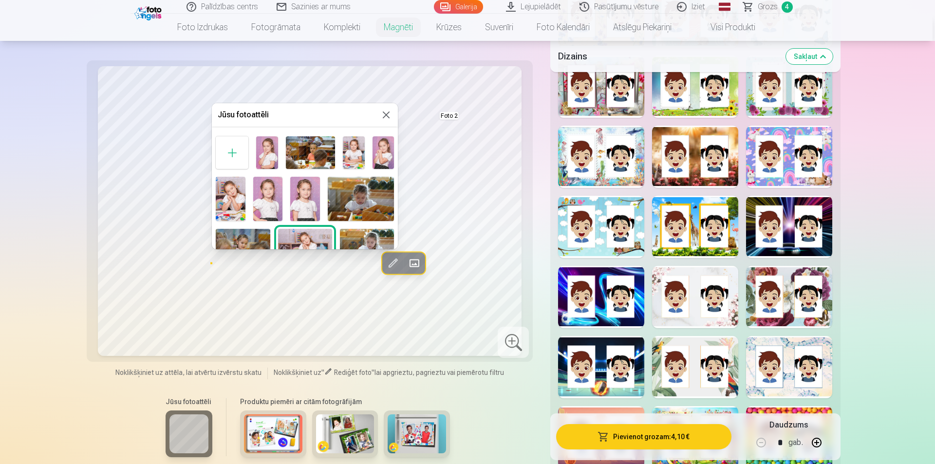
click at [384, 149] on img at bounding box center [383, 152] width 22 height 33
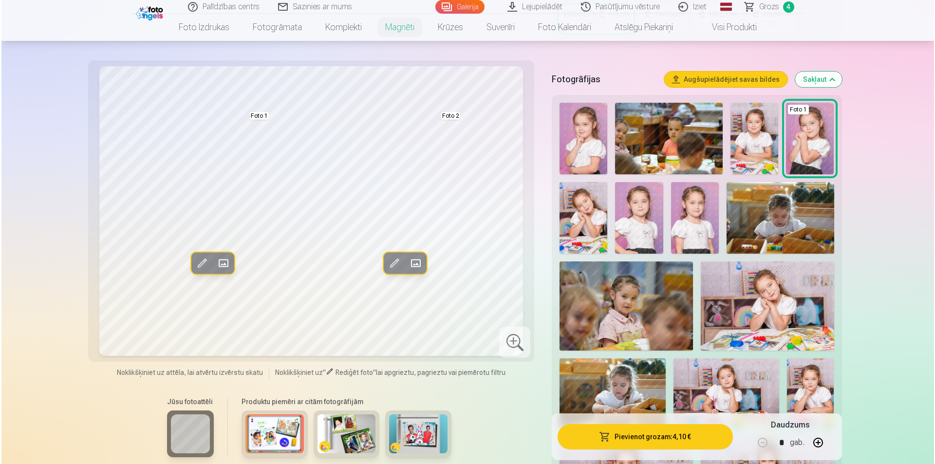
scroll to position [146, 0]
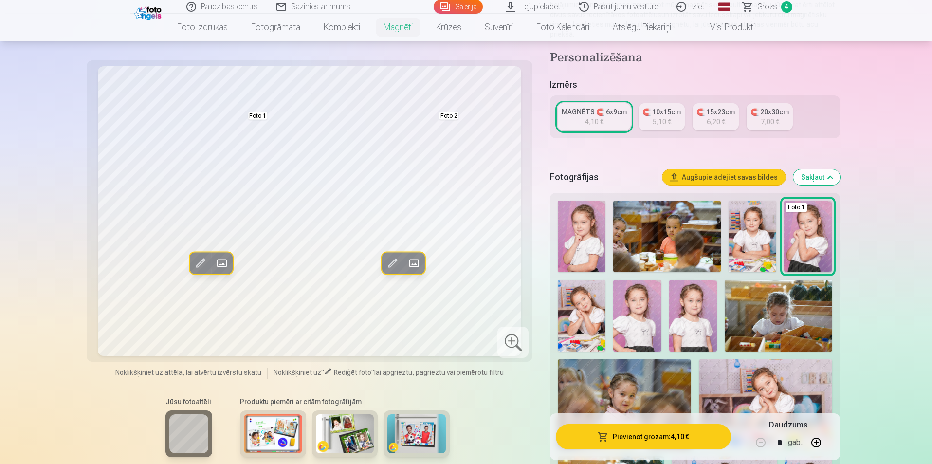
click at [680, 437] on button "Pievienot grozam : 4,10 €" at bounding box center [643, 436] width 175 height 25
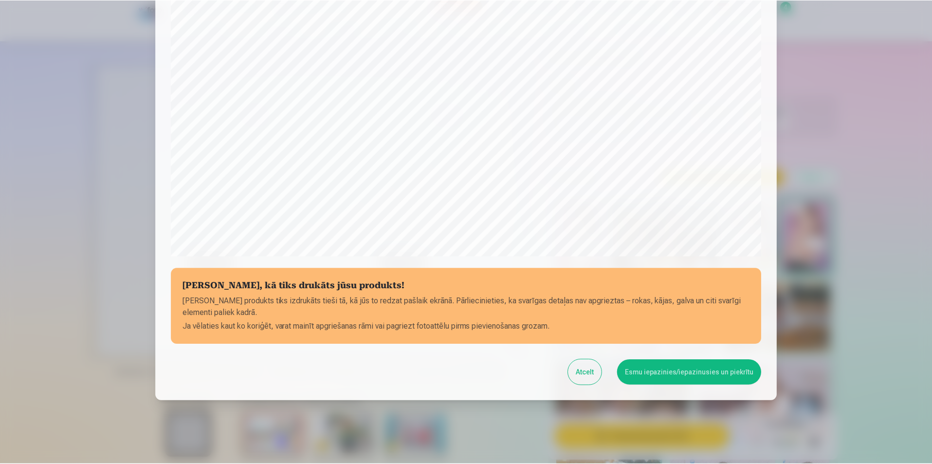
scroll to position [237, 0]
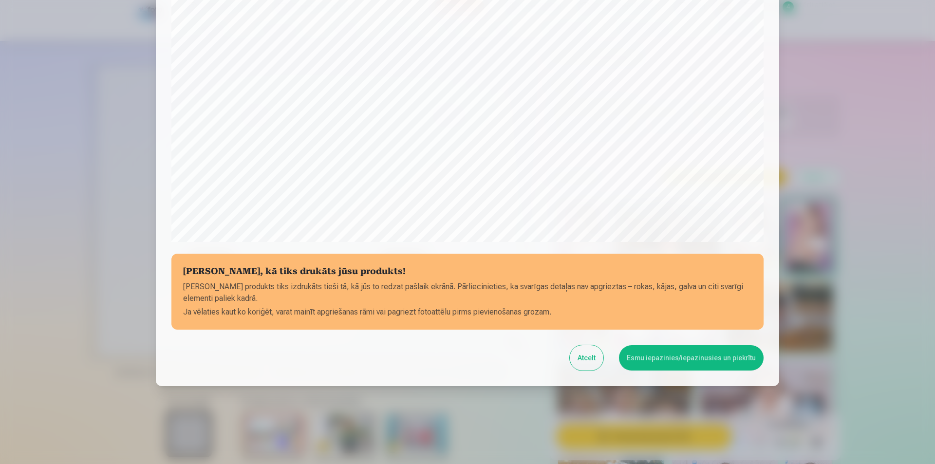
click at [691, 359] on button "Esmu iepazinies/iepazinusies un piekrītu" at bounding box center [691, 357] width 145 height 25
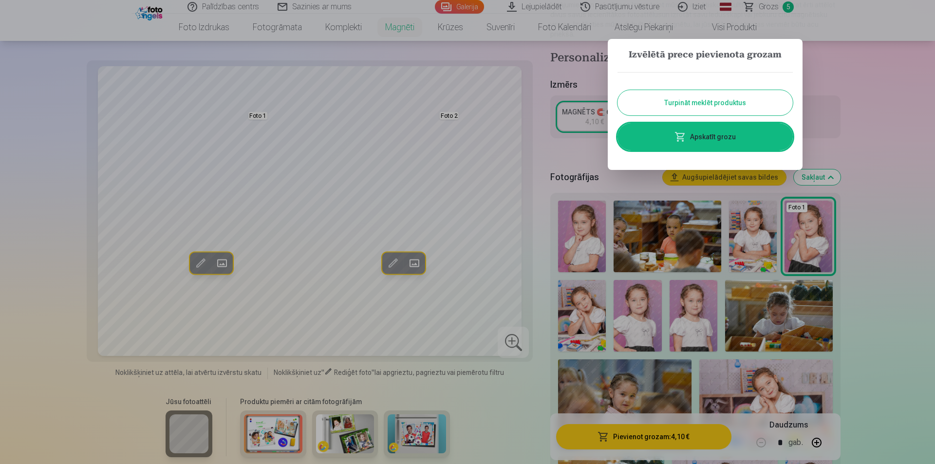
click at [855, 133] on div at bounding box center [467, 232] width 935 height 464
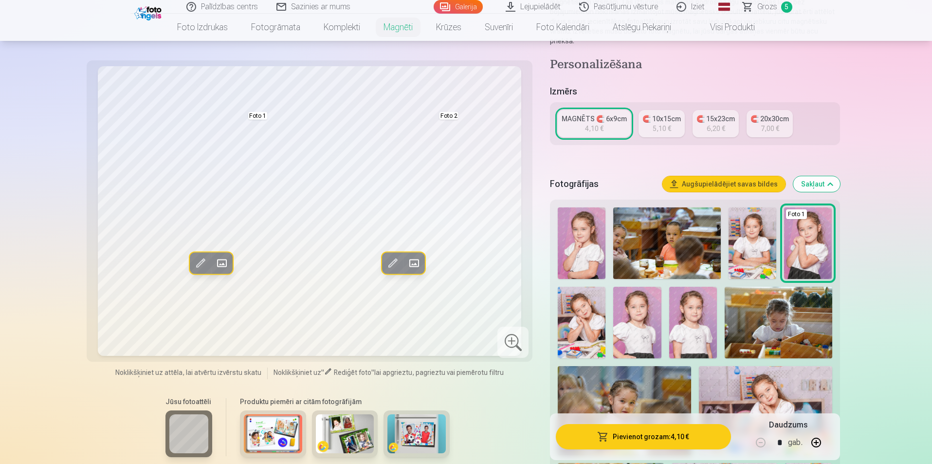
scroll to position [0, 0]
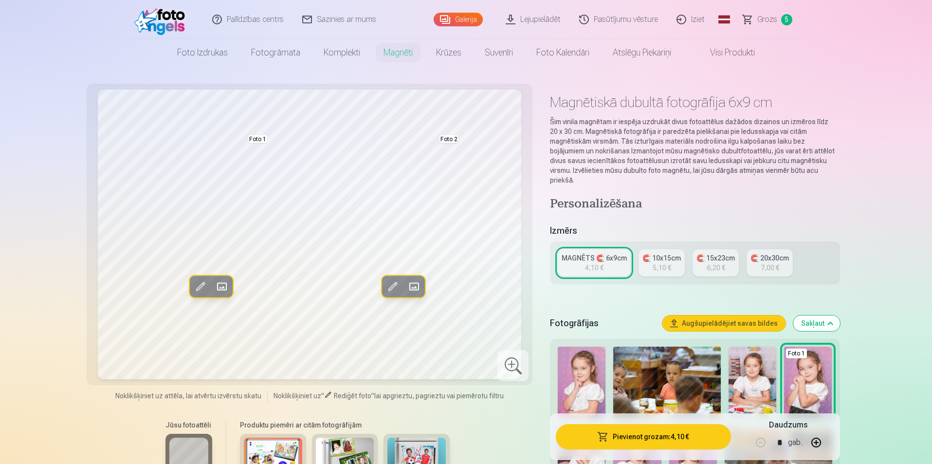
click at [774, 18] on span "Grozs" at bounding box center [767, 20] width 20 height 12
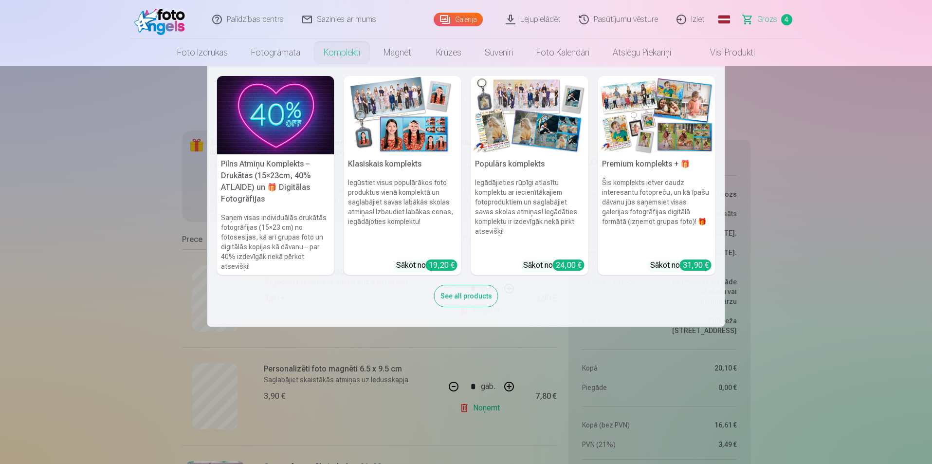
click at [258, 174] on h5 "Pilns Atmiņu Komplekts – Drukātas (15×23cm, 40% ATLAIDE) un 🎁 Digitālas Fotogrā…" at bounding box center [275, 181] width 117 height 55
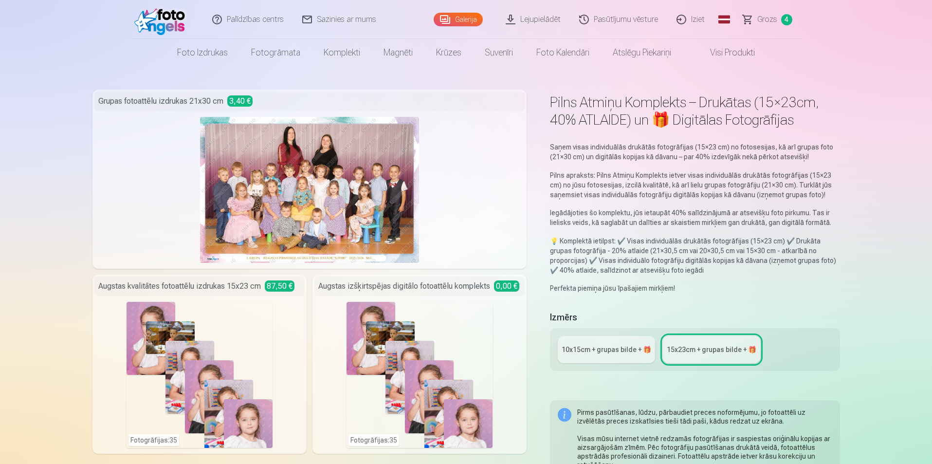
click at [777, 17] on link "Grozs 4" at bounding box center [768, 19] width 68 height 39
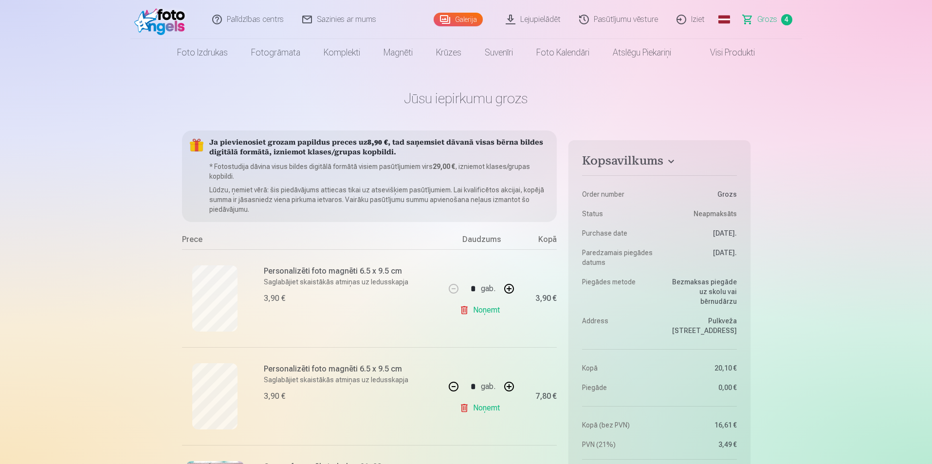
click at [742, 52] on link "Visi produkti" at bounding box center [725, 52] width 84 height 27
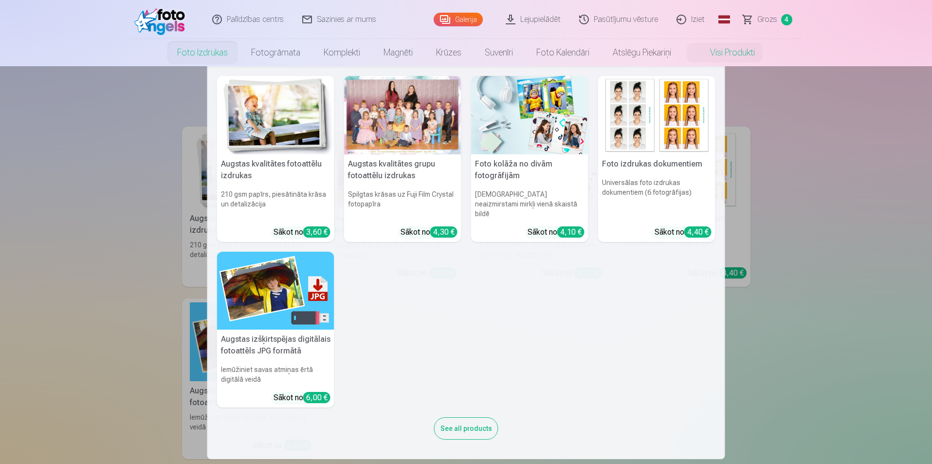
click at [201, 54] on link "Foto izdrukas" at bounding box center [203, 52] width 74 height 27
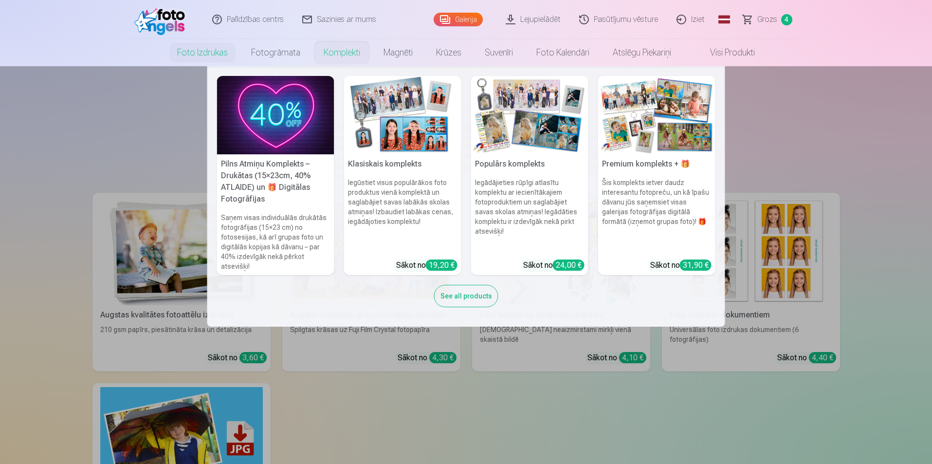
click at [429, 216] on h6 "Iegūstiet visus populārākos foto produktus vienā komplektā un saglabājiet savas…" at bounding box center [402, 215] width 117 height 82
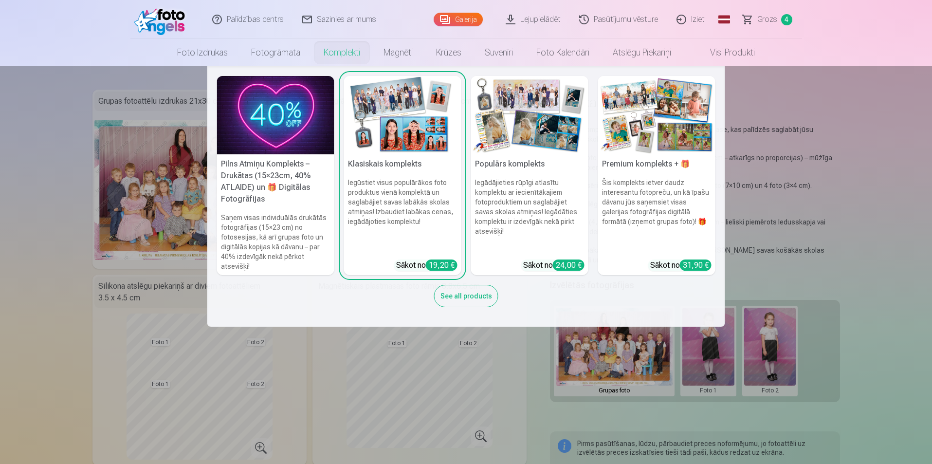
click at [533, 175] on h6 "Iegādājieties rūpīgi atlasītu komplektu ar iecienītākajiem fotoproduktiem un sa…" at bounding box center [529, 215] width 117 height 82
